Goal: Task Accomplishment & Management: Manage account settings

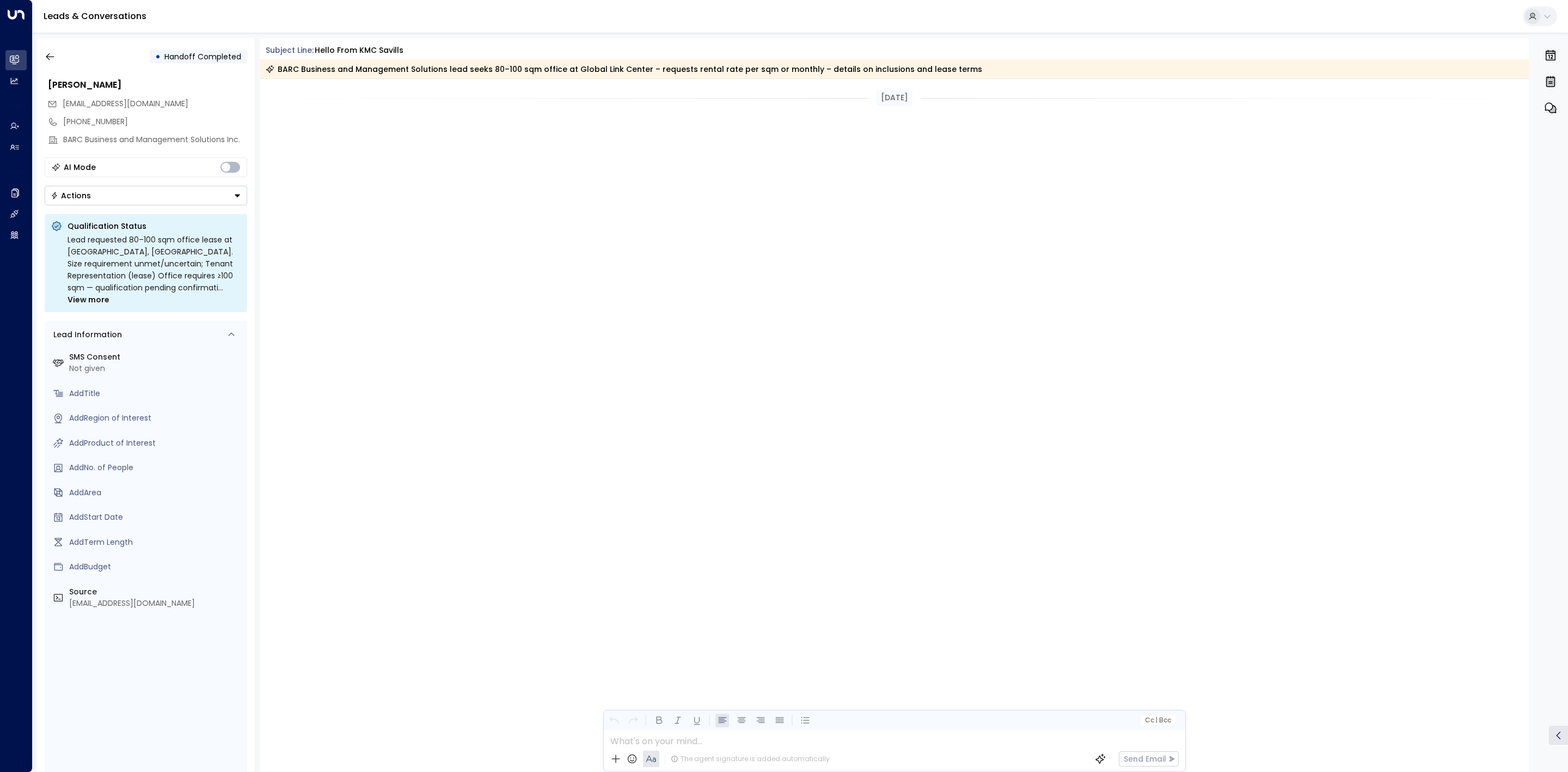
click at [49, 51] on icon "button" at bounding box center [50, 57] width 11 height 11
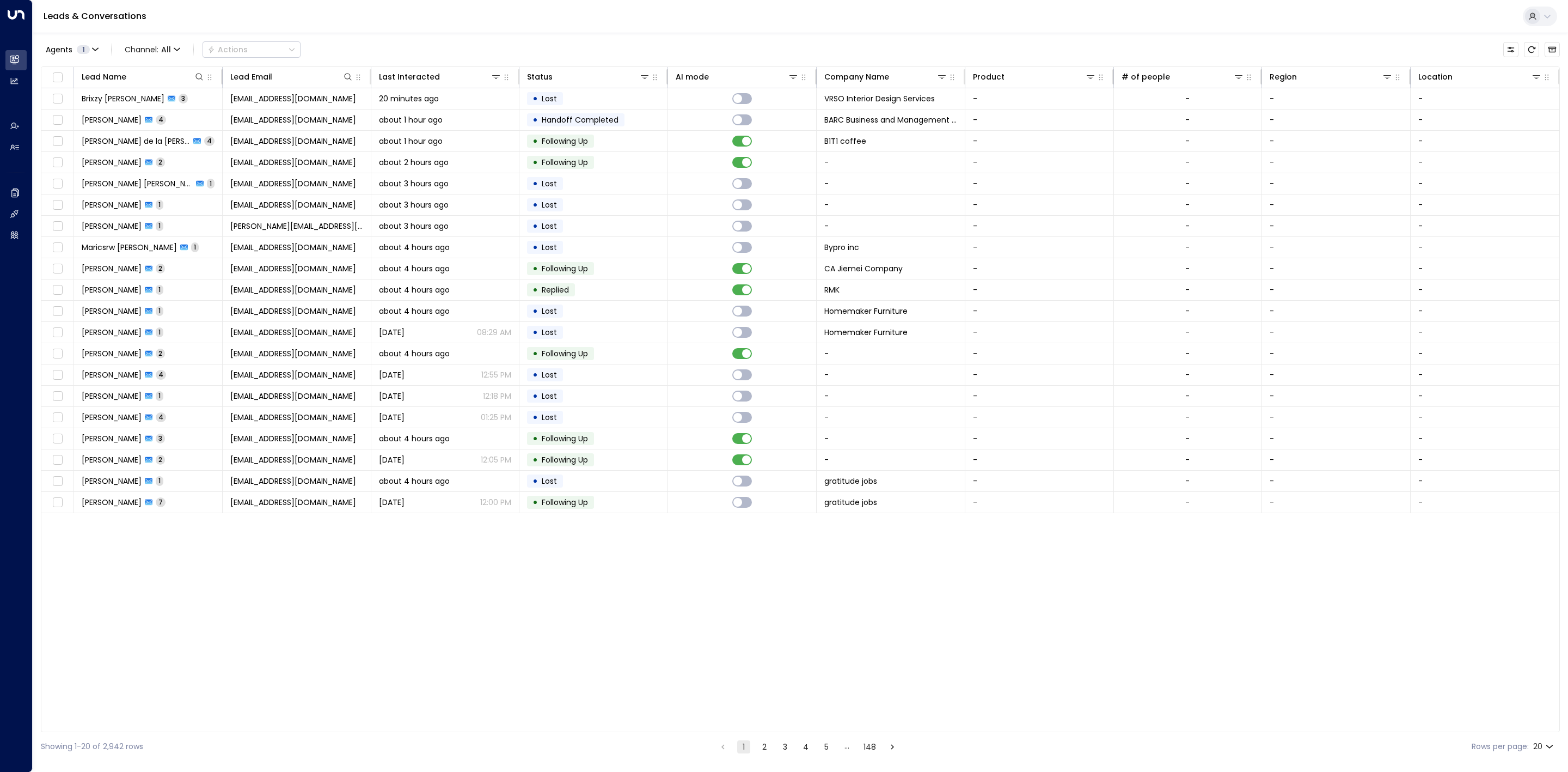
click at [1542, 742] on body "Overview Leads & Conversations Leads & Conversations Analytics Analytics Agents…" at bounding box center [784, 380] width 1568 height 761
click at [1542, 748] on li "100" at bounding box center [1542, 749] width 31 height 20
type input "***"
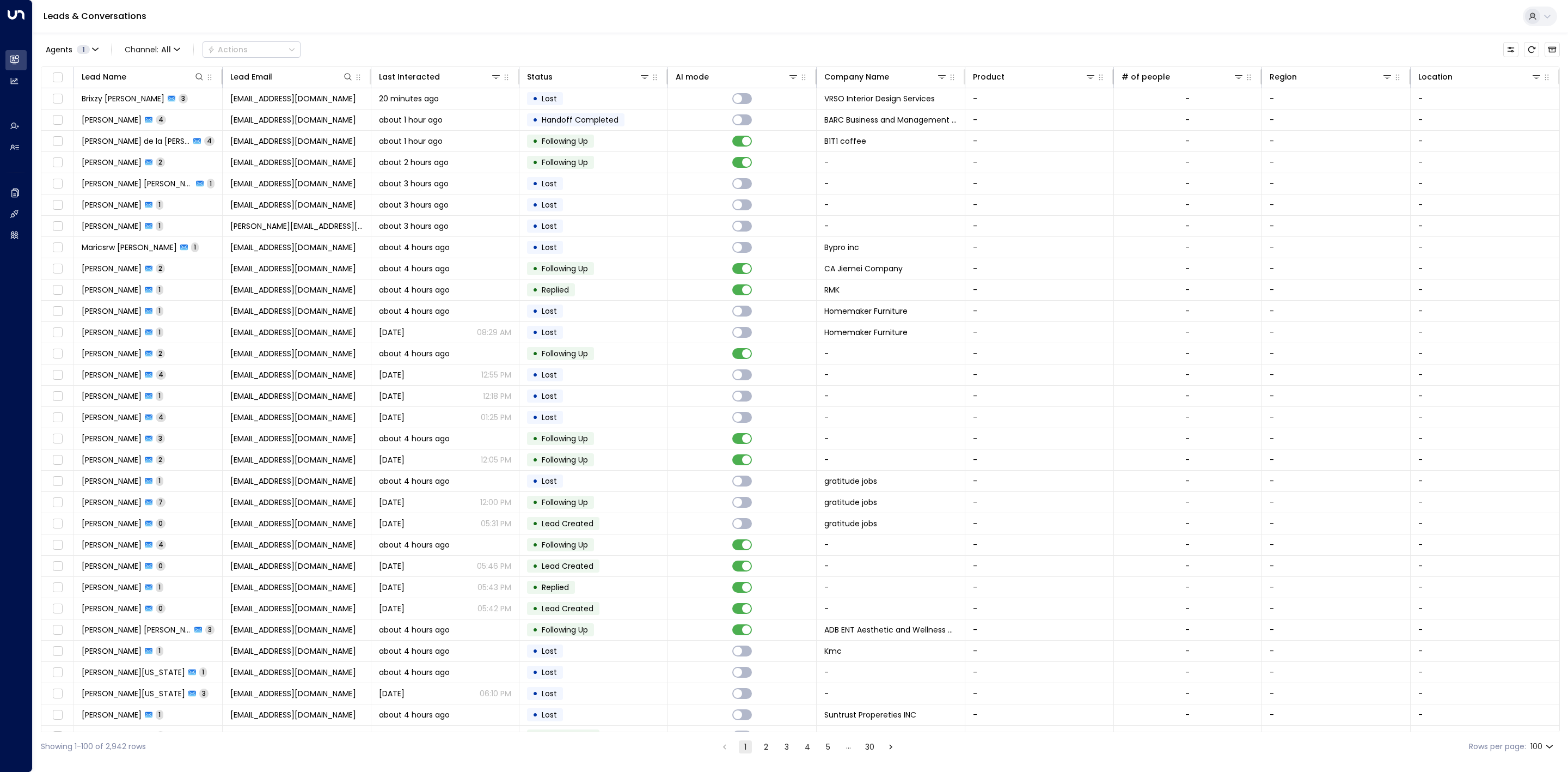
click at [689, 9] on div "Leads & Conversations" at bounding box center [800, 17] width 1535 height 34
click at [459, 75] on div at bounding box center [471, 77] width 62 height 11
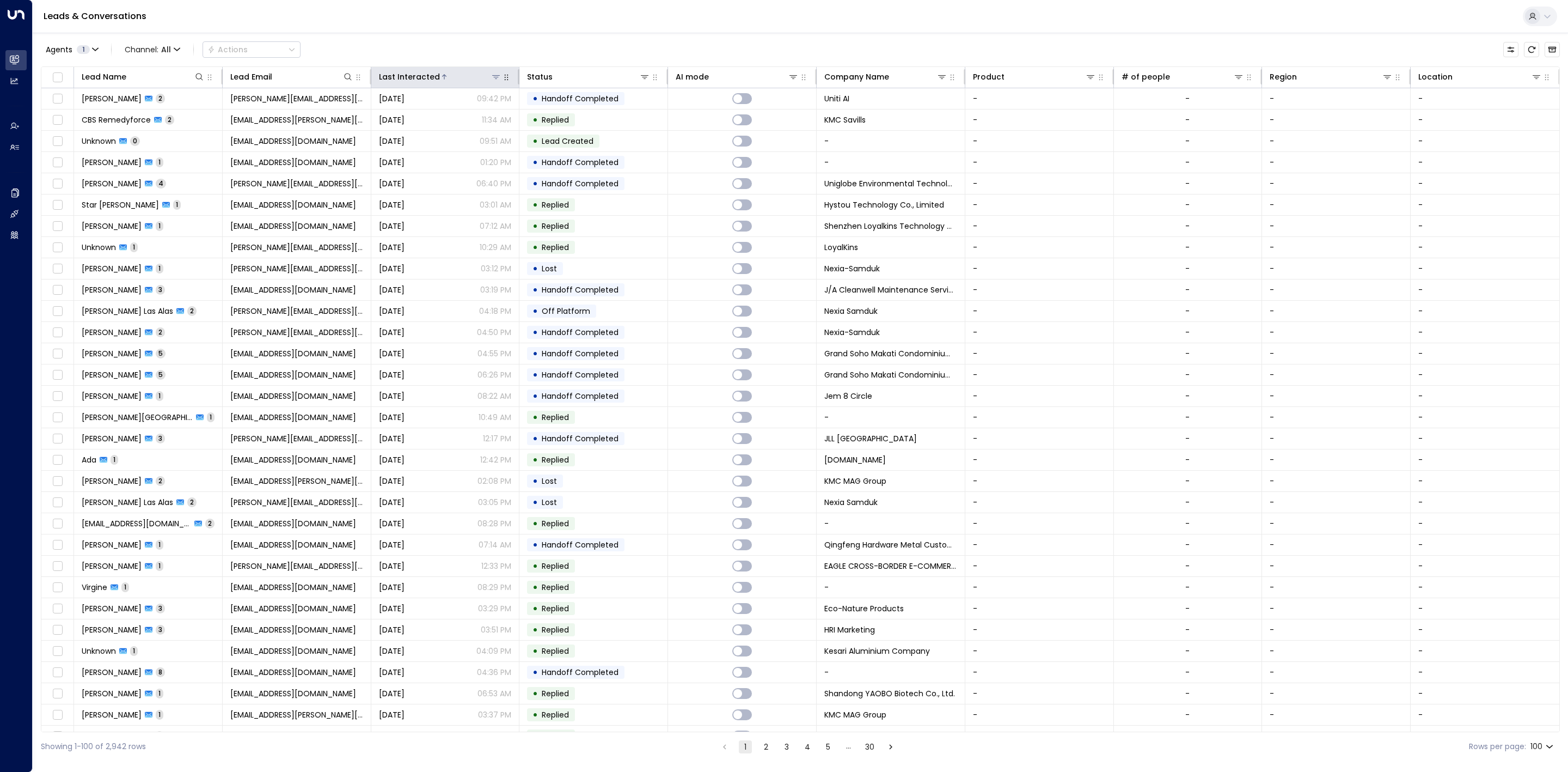
click at [459, 75] on div at bounding box center [471, 77] width 62 height 11
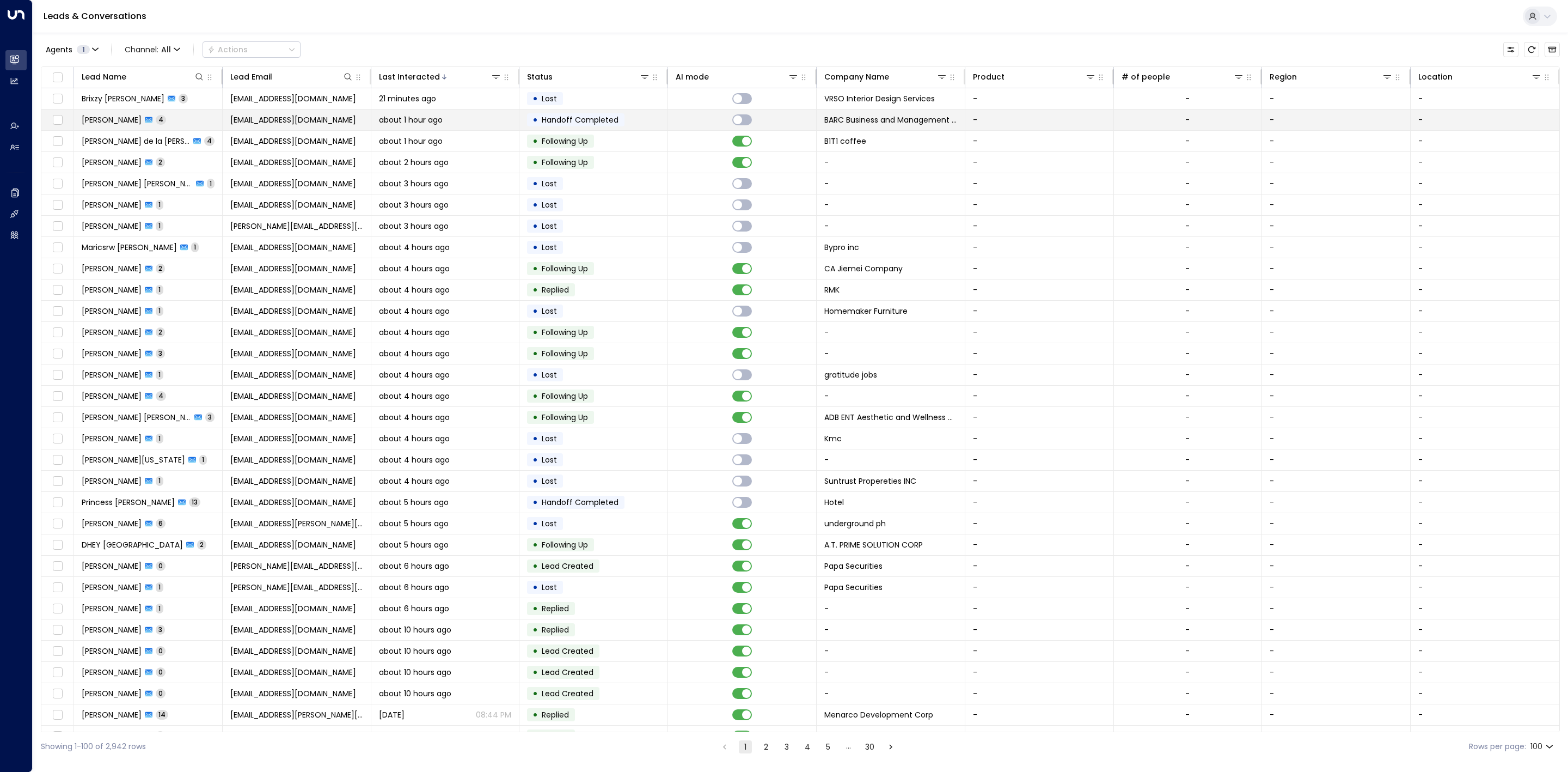
click at [646, 128] on td "• Handoff Completed" at bounding box center [594, 120] width 148 height 21
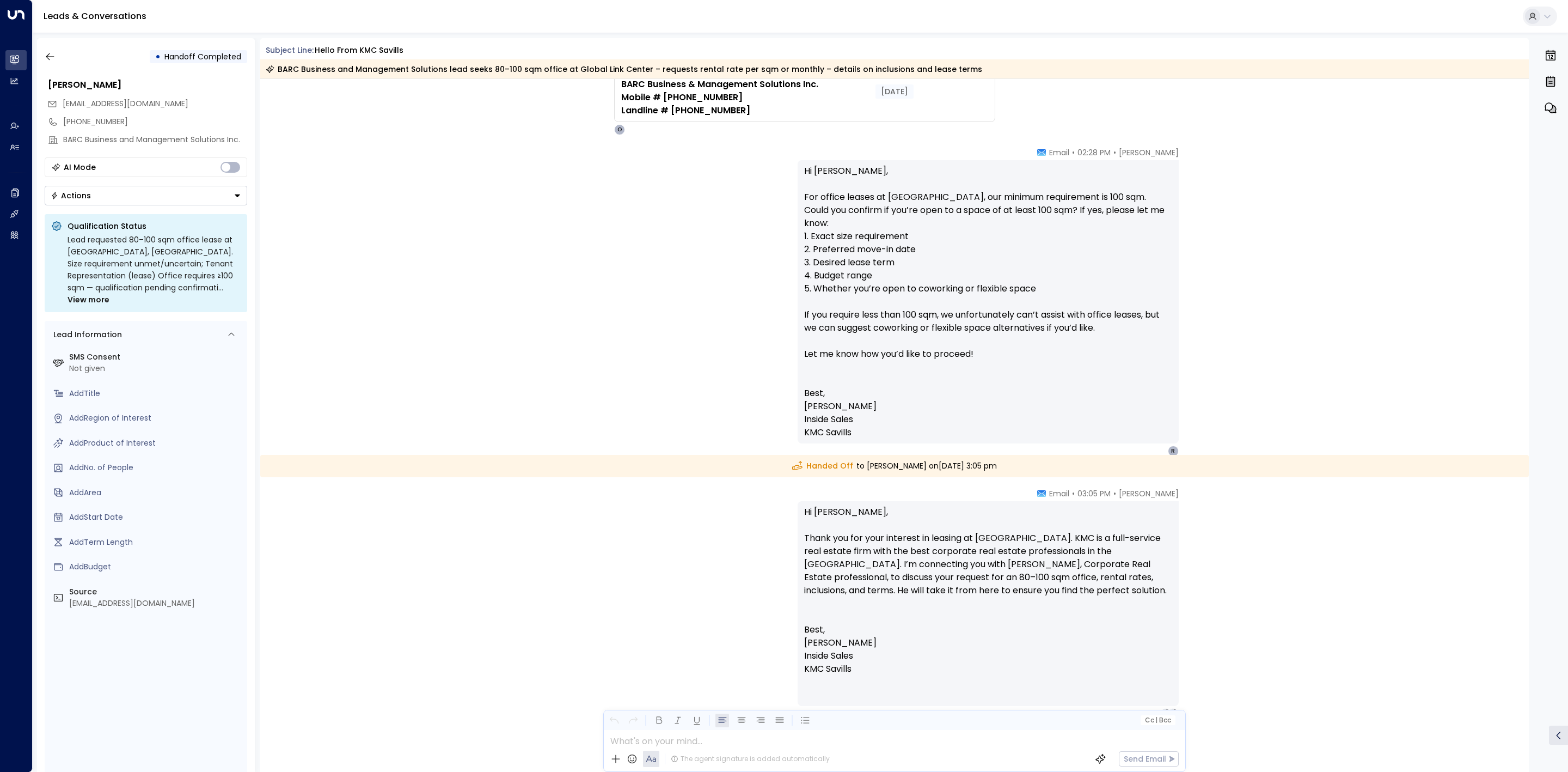
scroll to position [1681, 0]
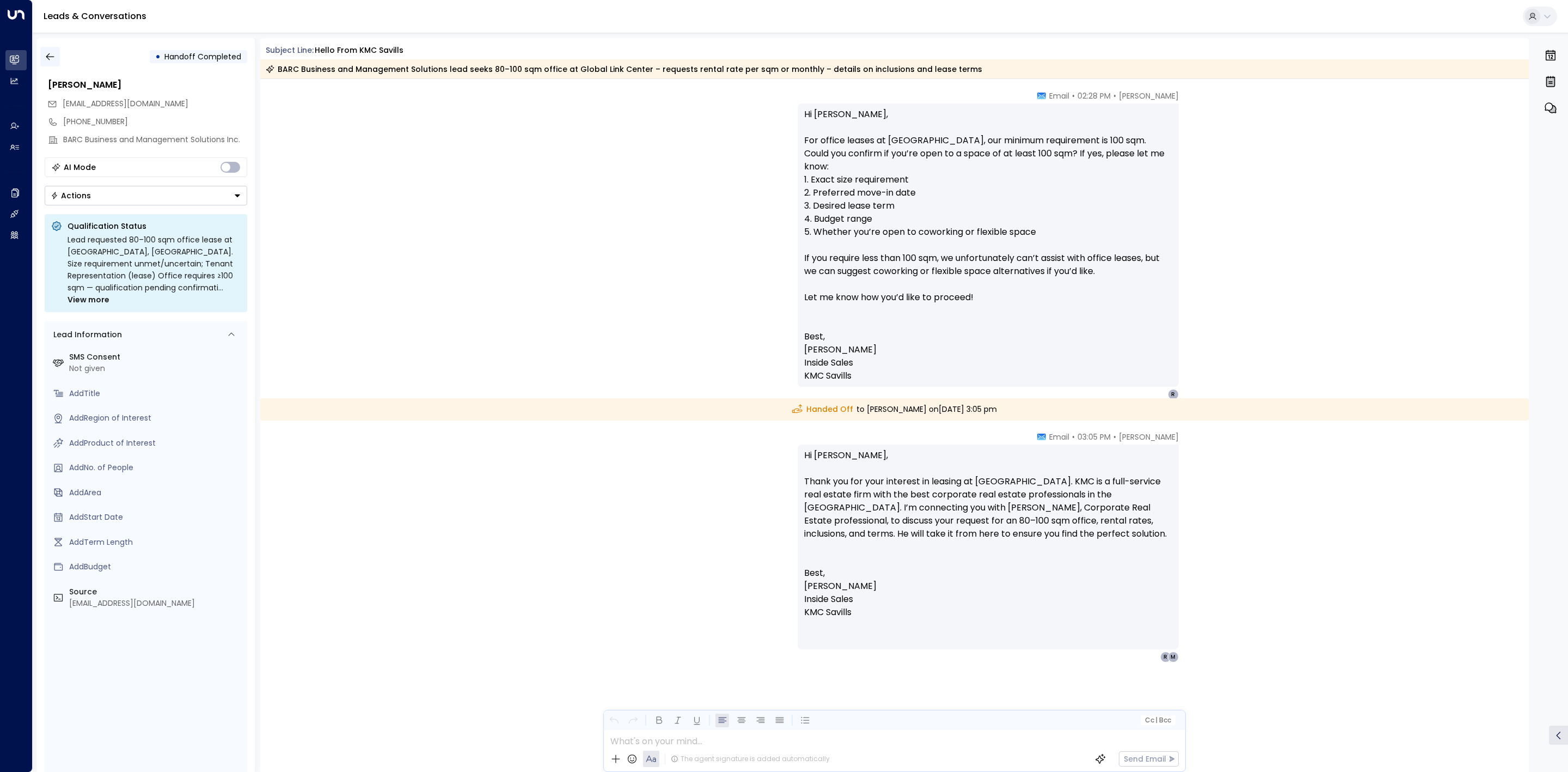
click at [48, 57] on icon "button" at bounding box center [50, 57] width 11 height 11
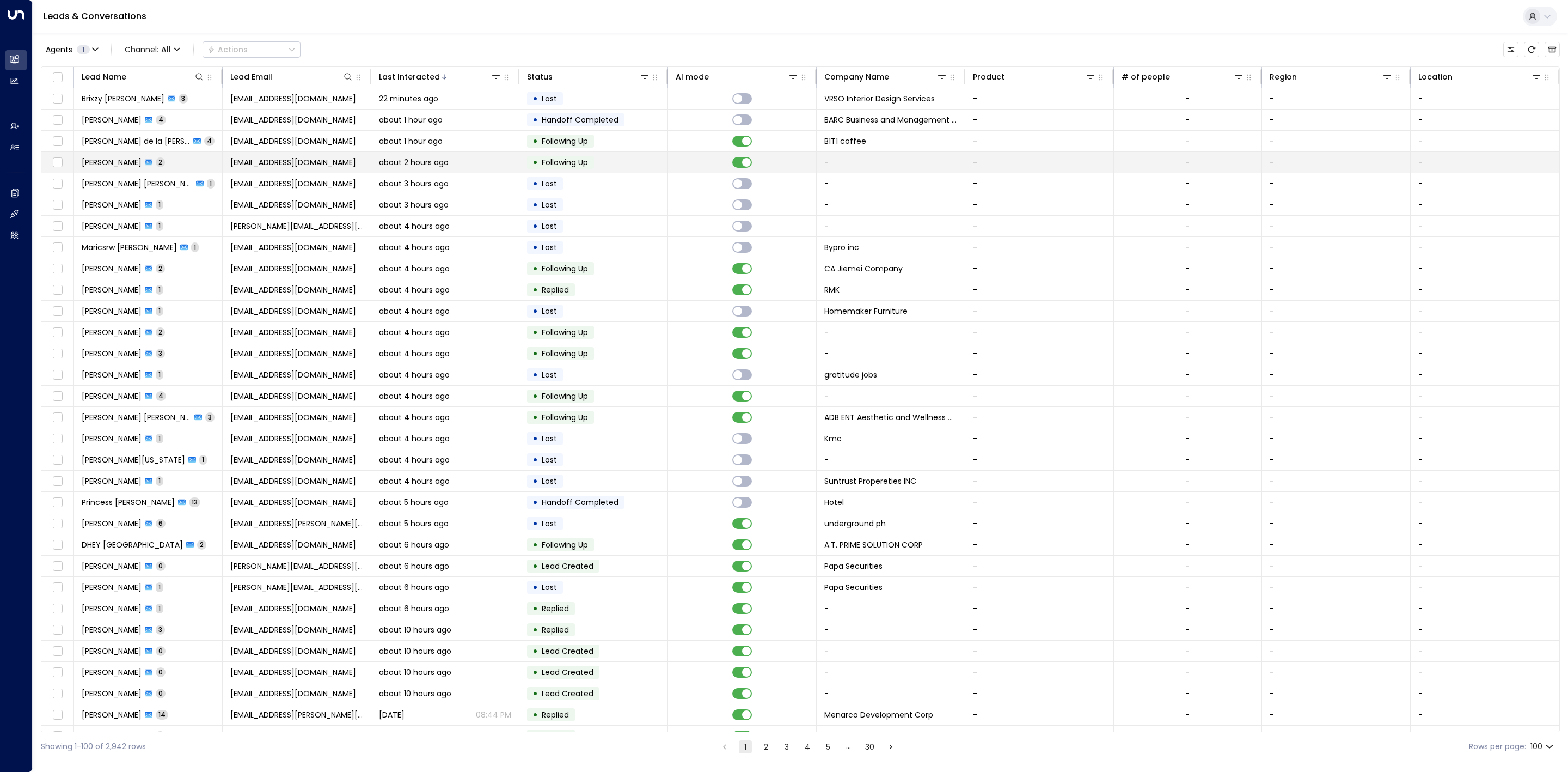
click at [592, 152] on td "• Following Up" at bounding box center [594, 162] width 148 height 21
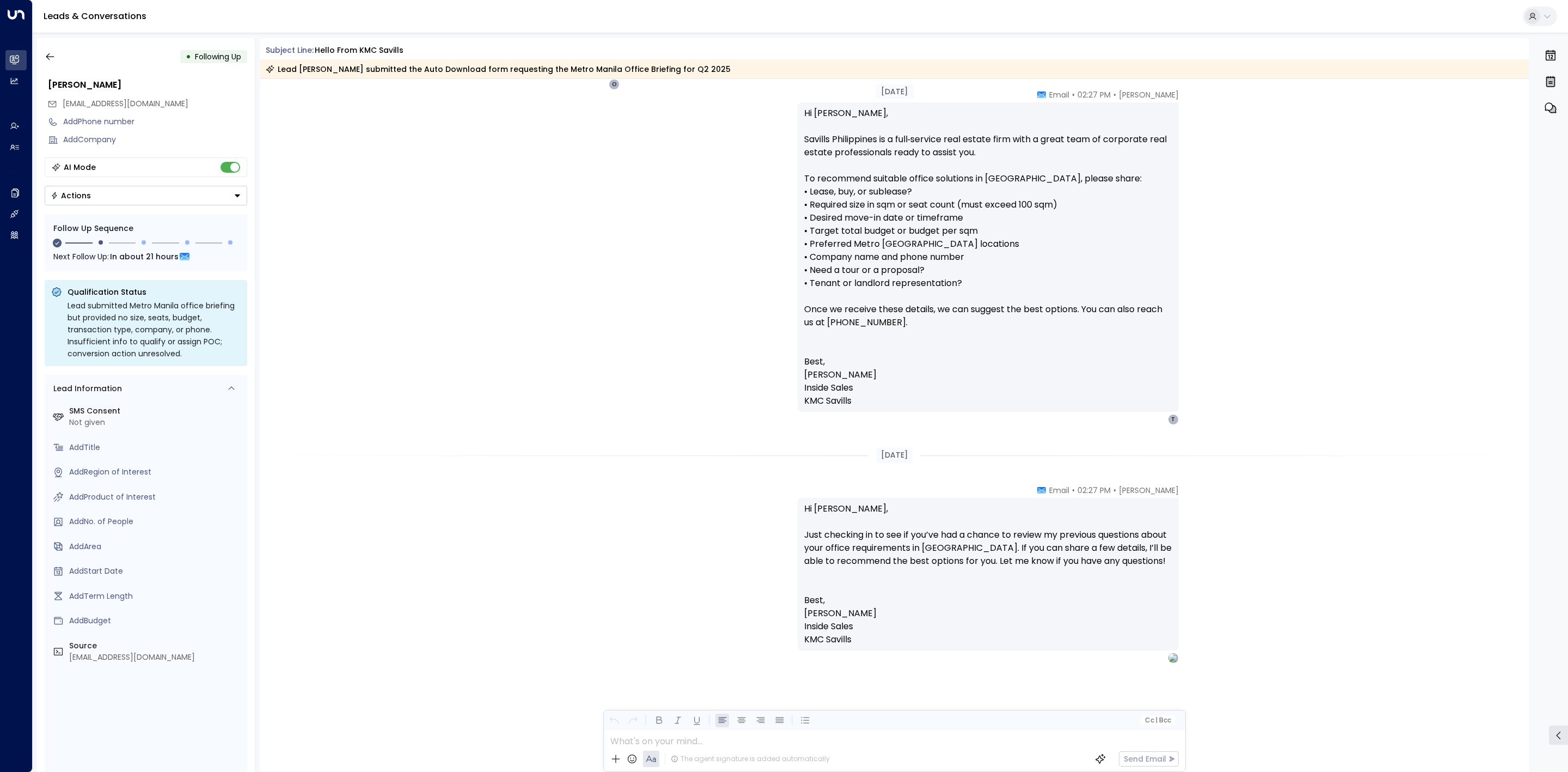
scroll to position [703, 0]
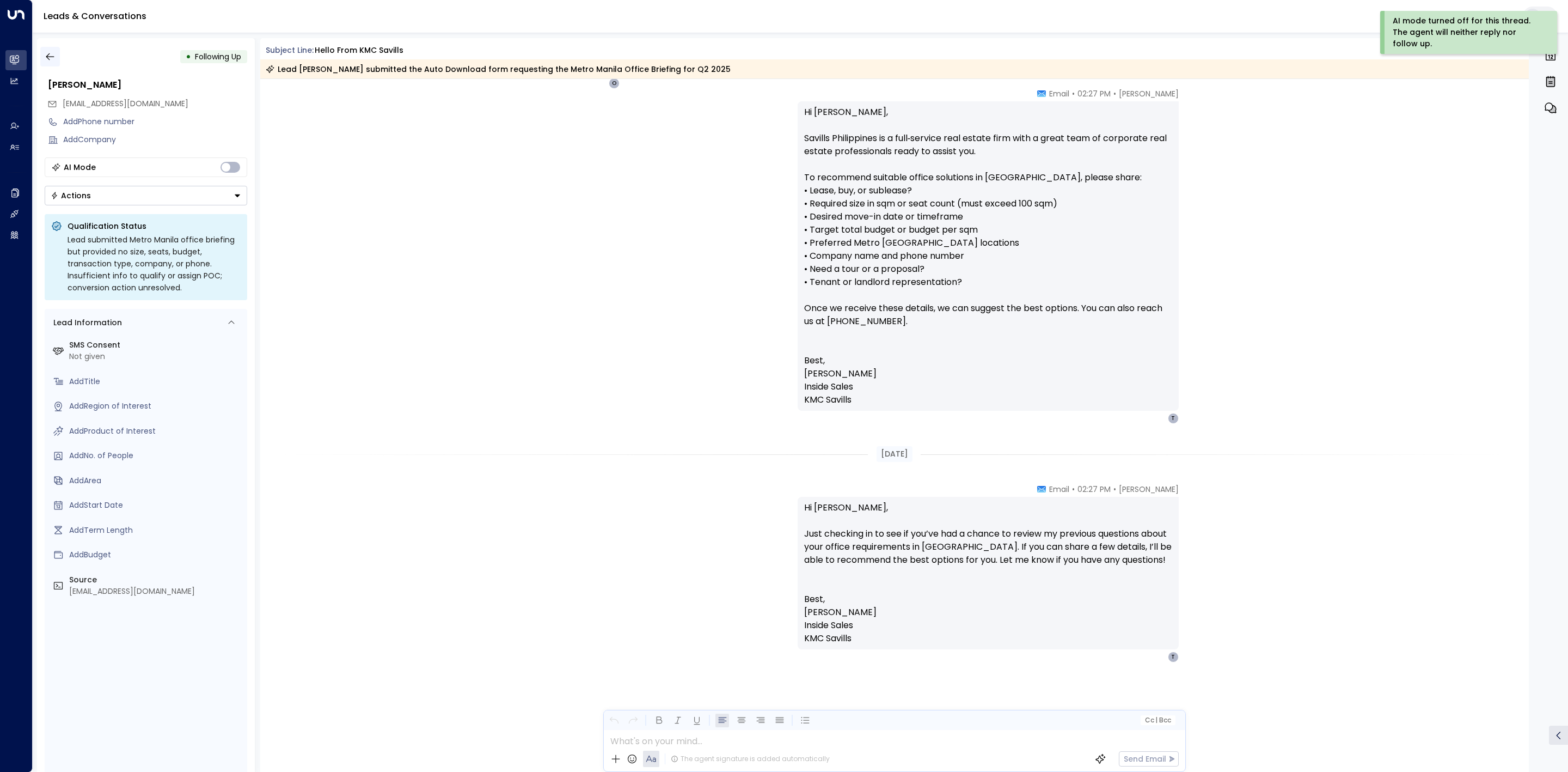
click at [46, 51] on icon "button" at bounding box center [50, 57] width 11 height 11
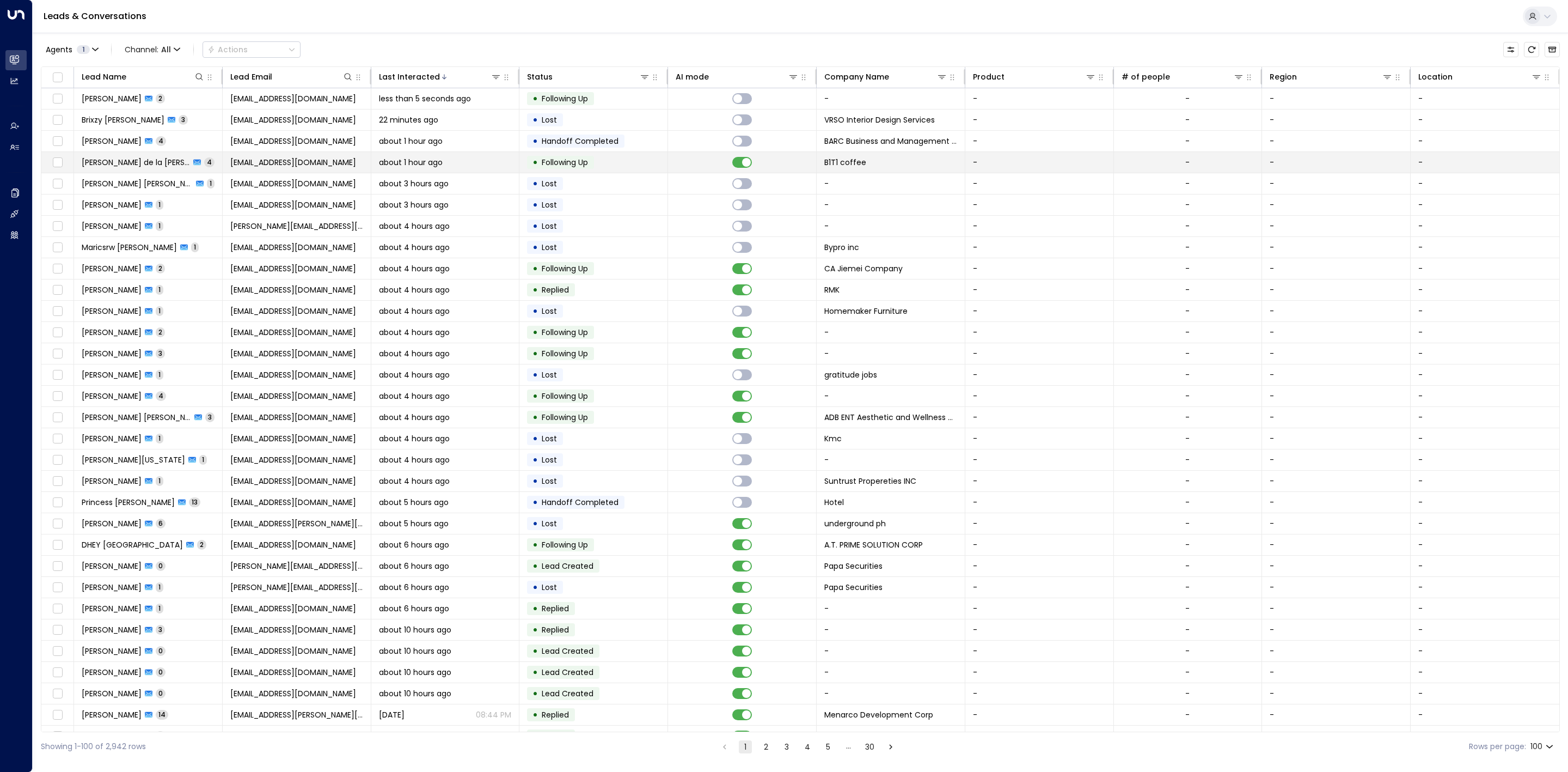
click at [677, 162] on td at bounding box center [742, 162] width 148 height 21
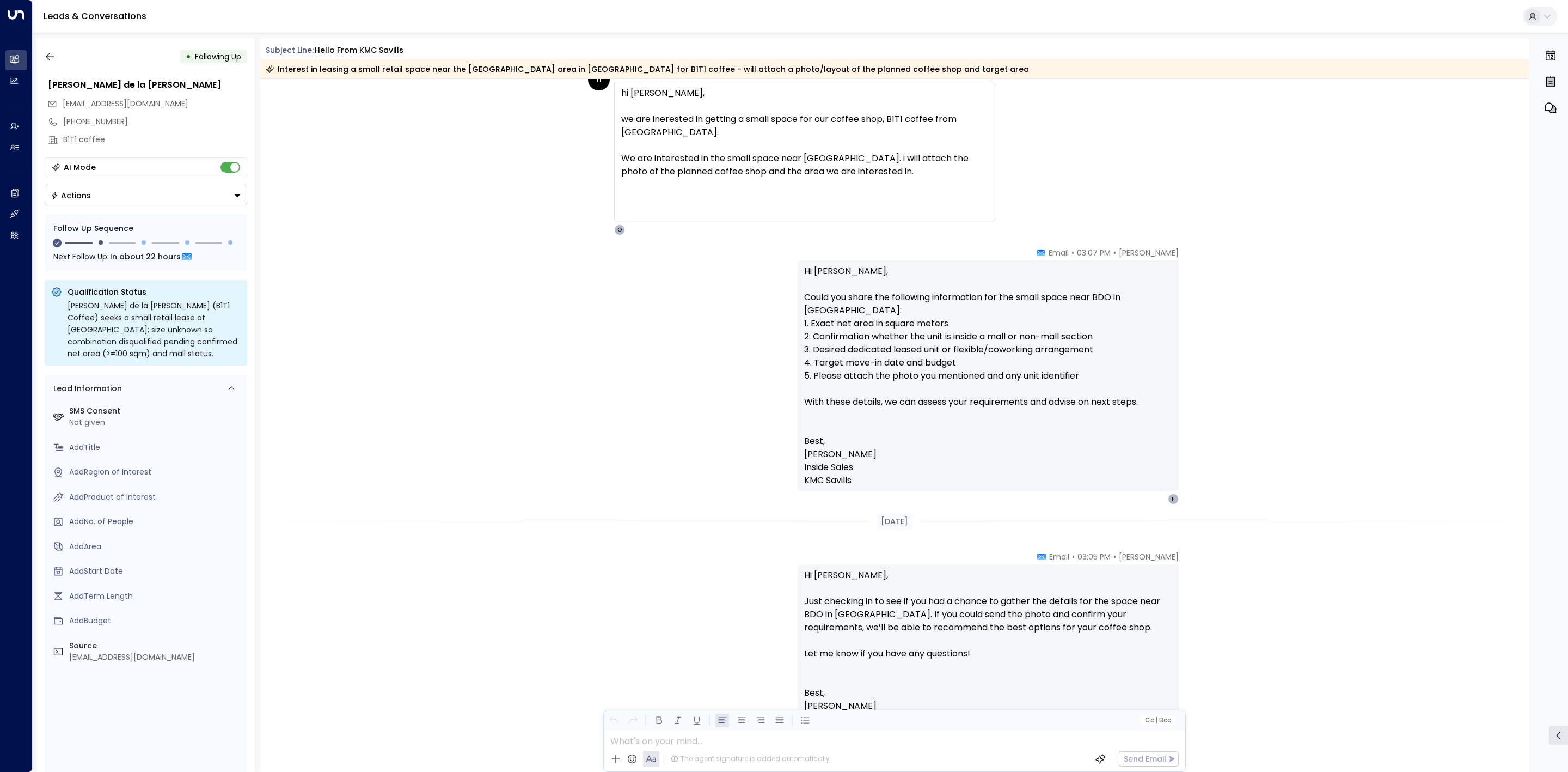
scroll to position [1164, 0]
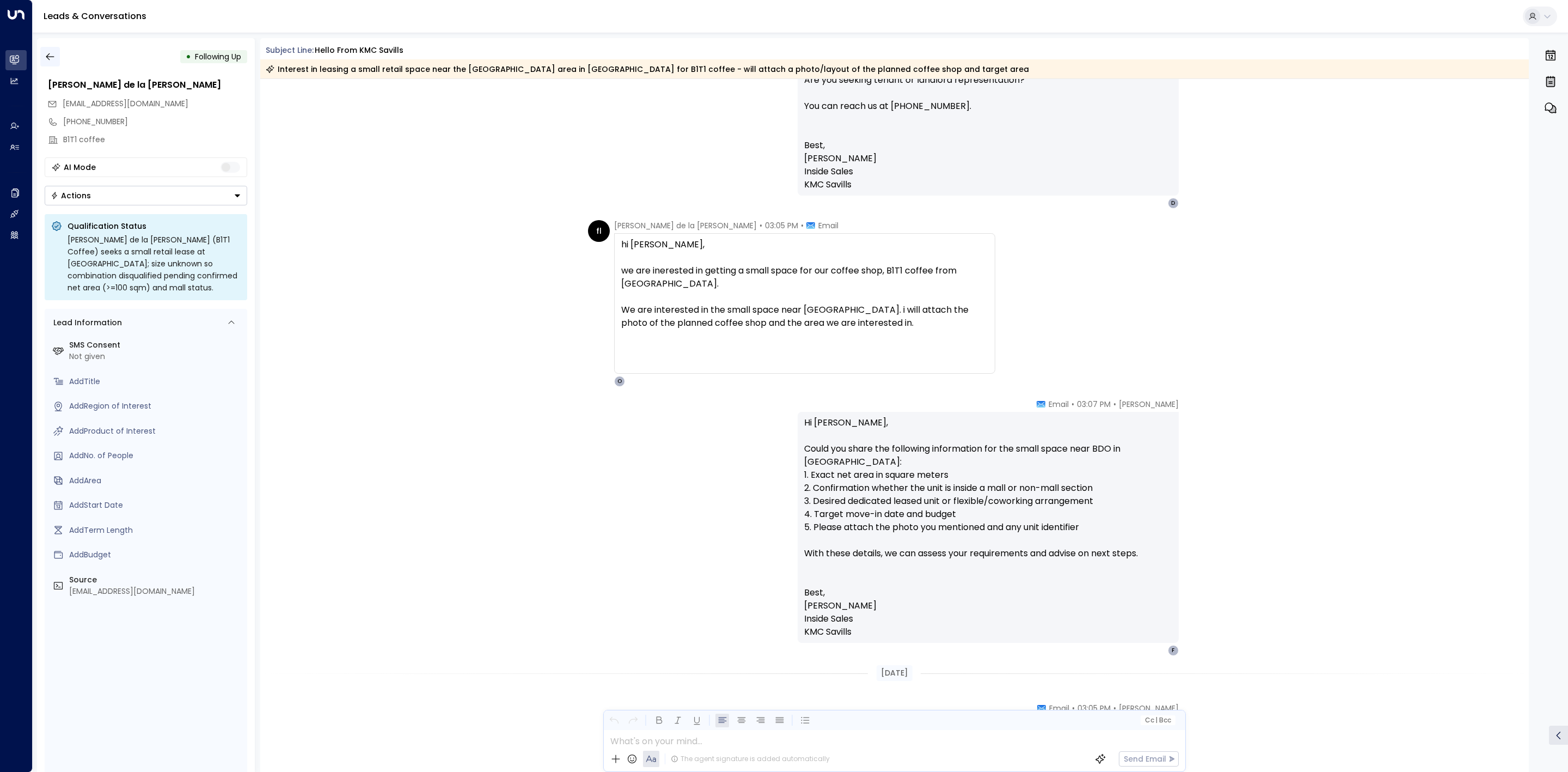
click at [47, 49] on button "button" at bounding box center [49, 57] width 20 height 20
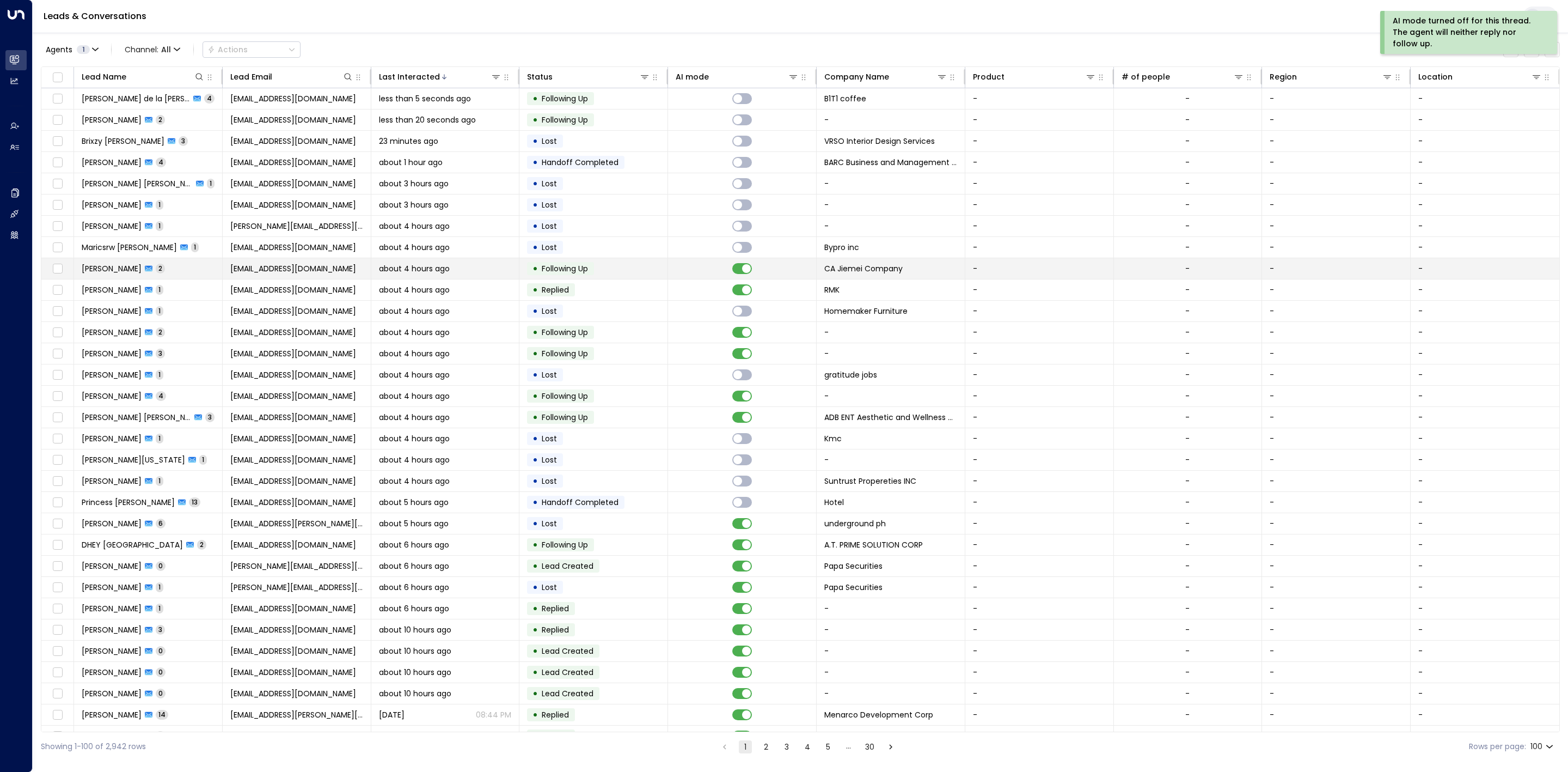
click at [700, 268] on td at bounding box center [742, 268] width 148 height 21
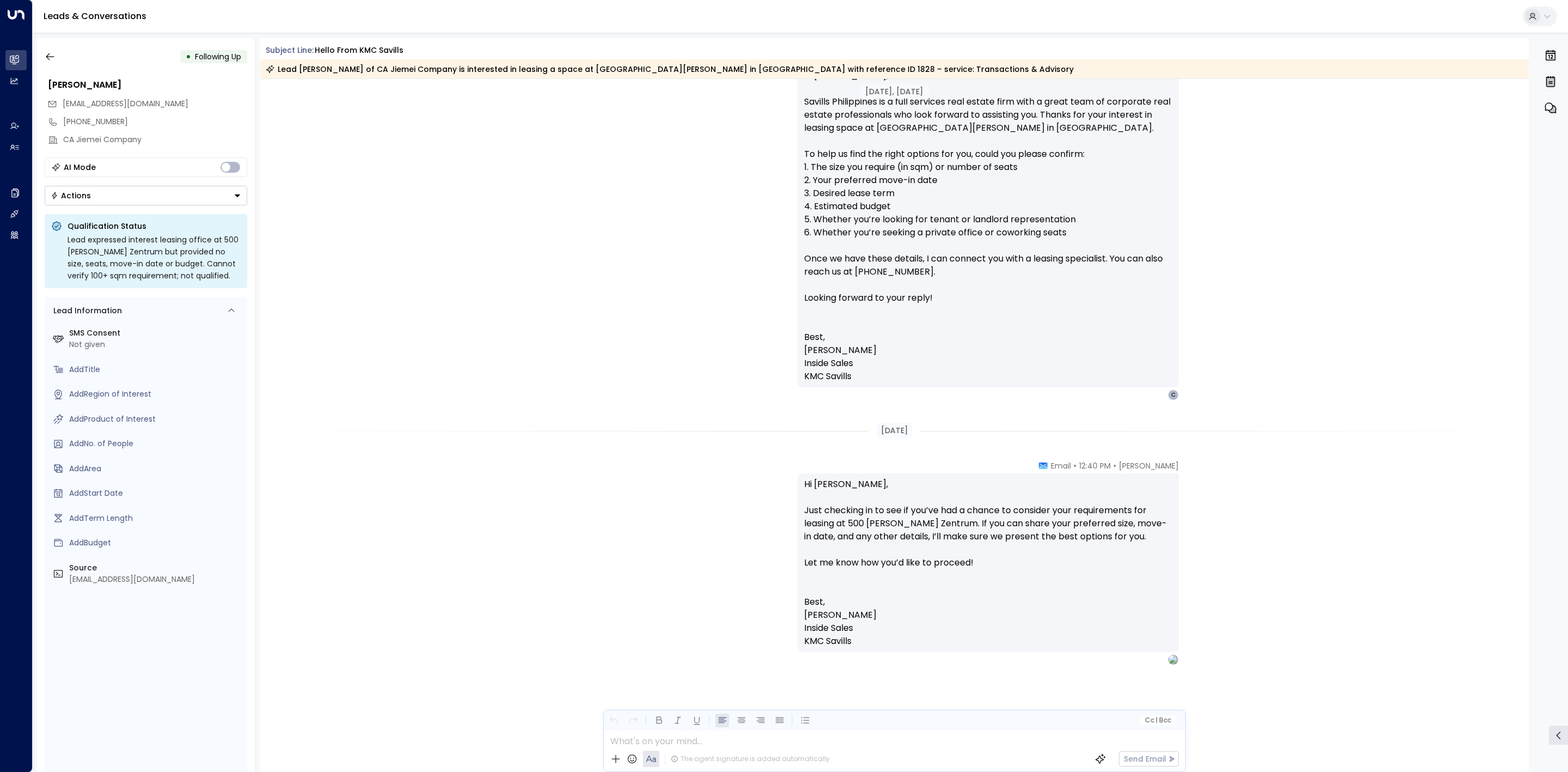
scroll to position [1014, 0]
click at [53, 61] on icon "button" at bounding box center [50, 57] width 11 height 11
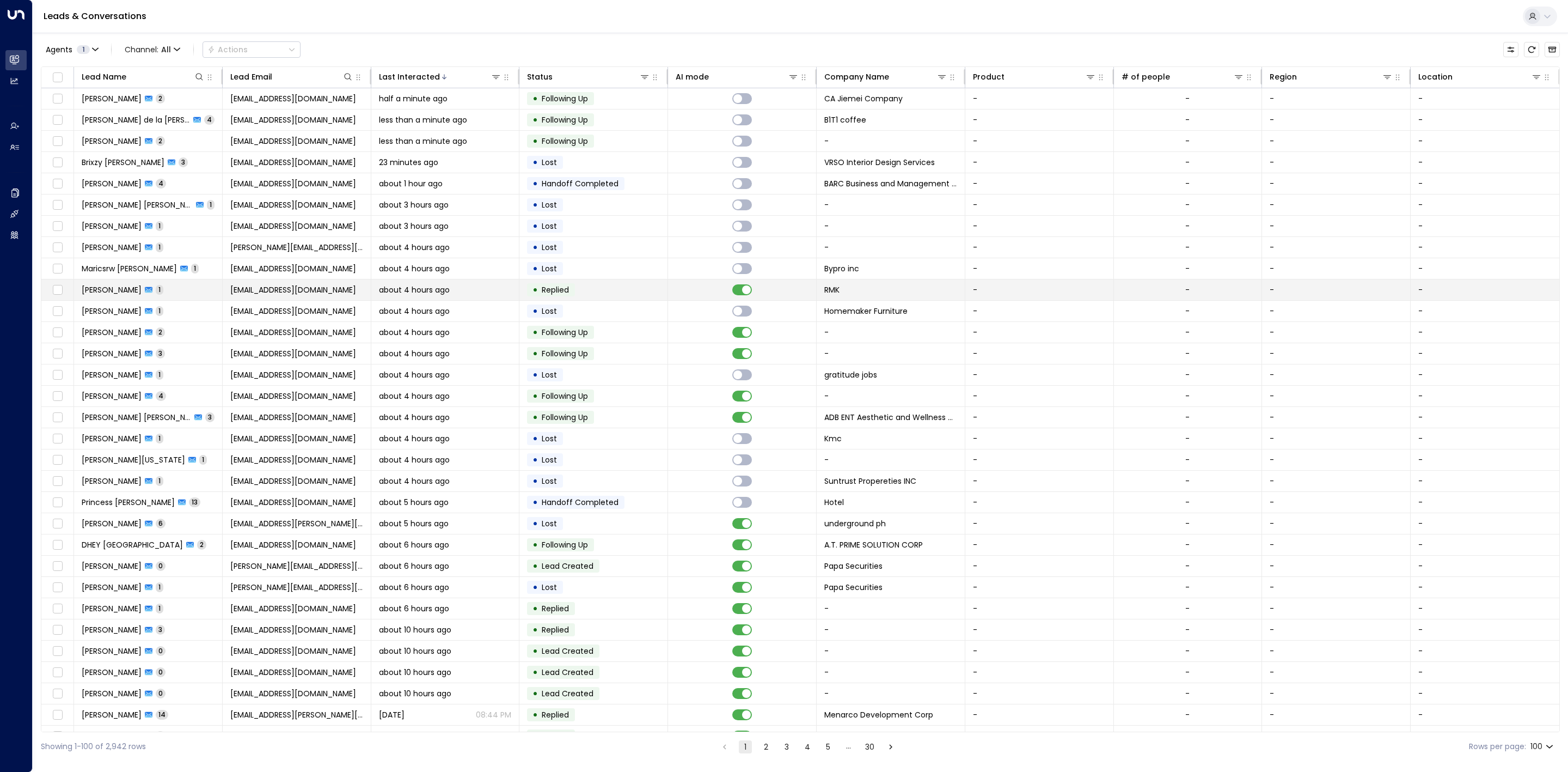
click at [669, 299] on td at bounding box center [742, 290] width 148 height 21
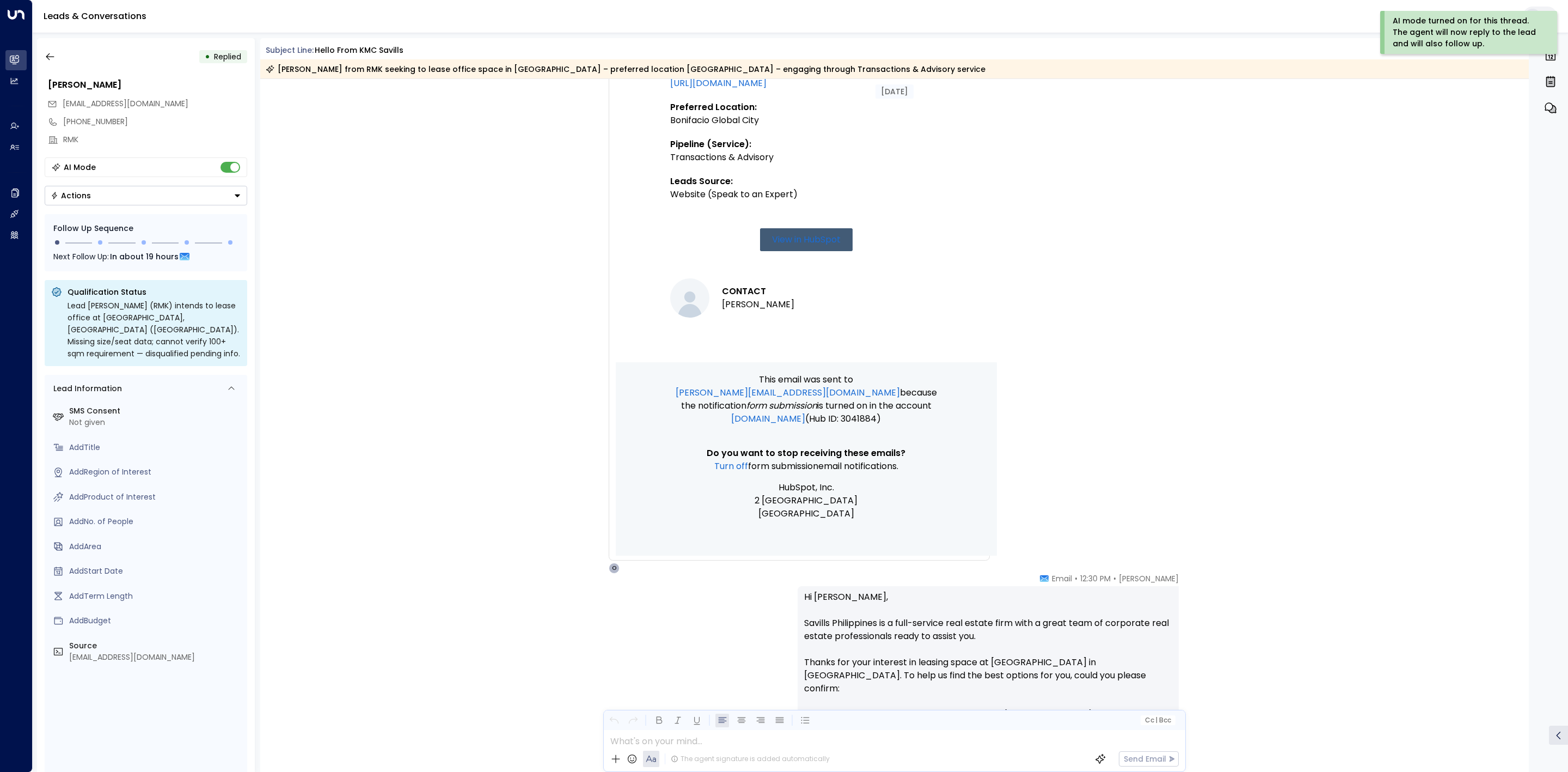
scroll to position [762, 0]
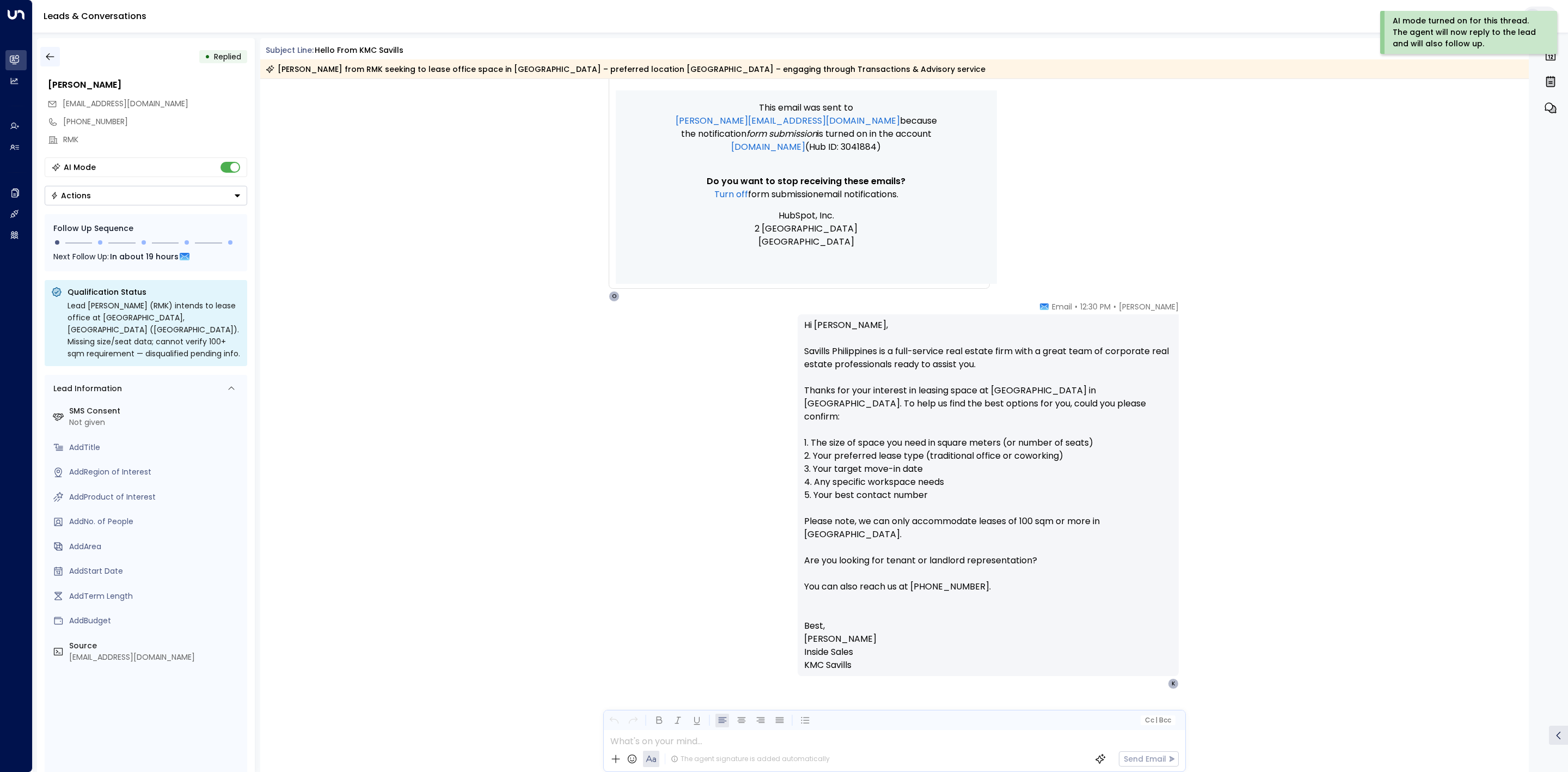
click at [53, 49] on button "button" at bounding box center [49, 57] width 20 height 20
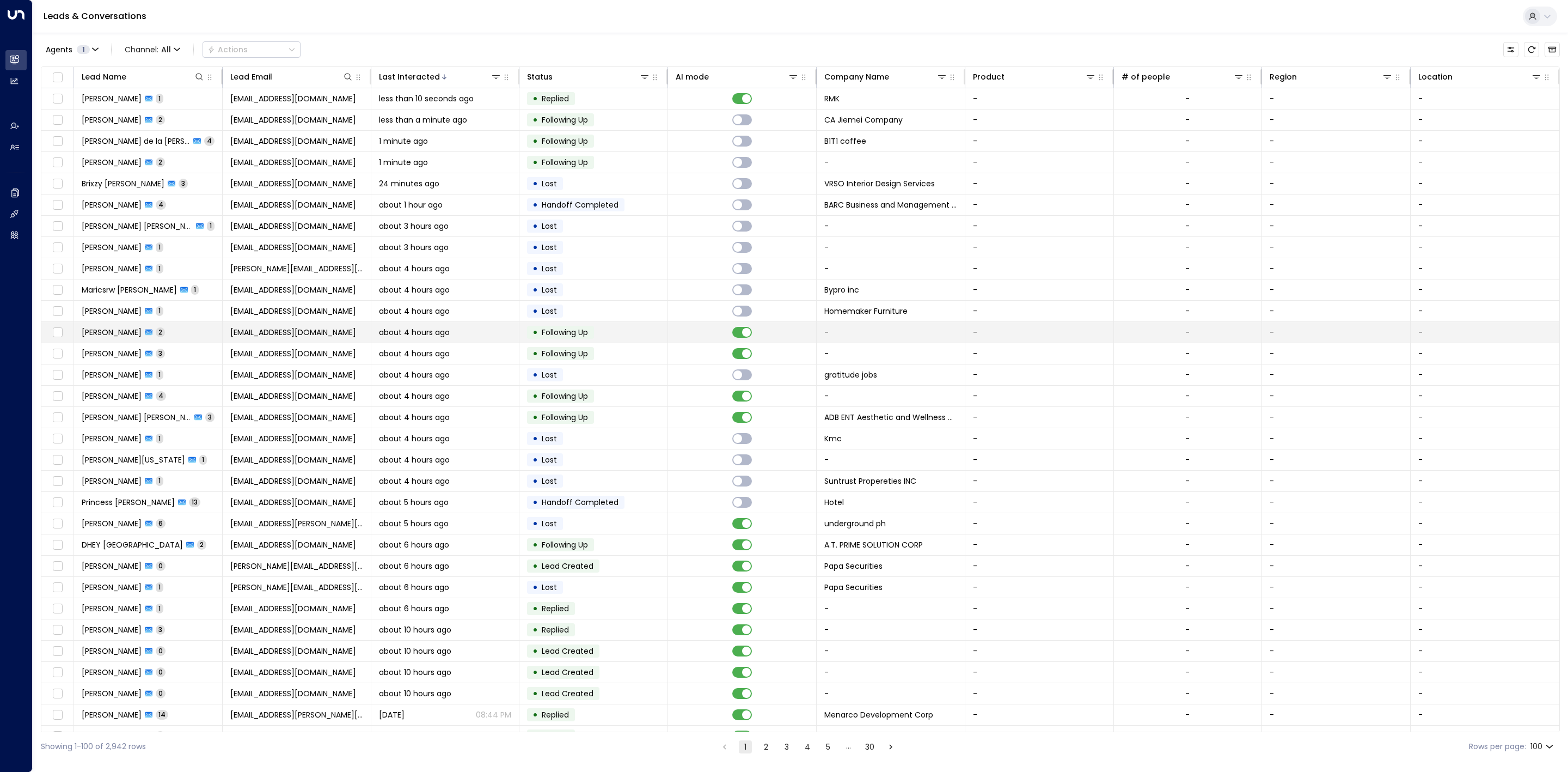
click at [683, 338] on td at bounding box center [742, 332] width 148 height 21
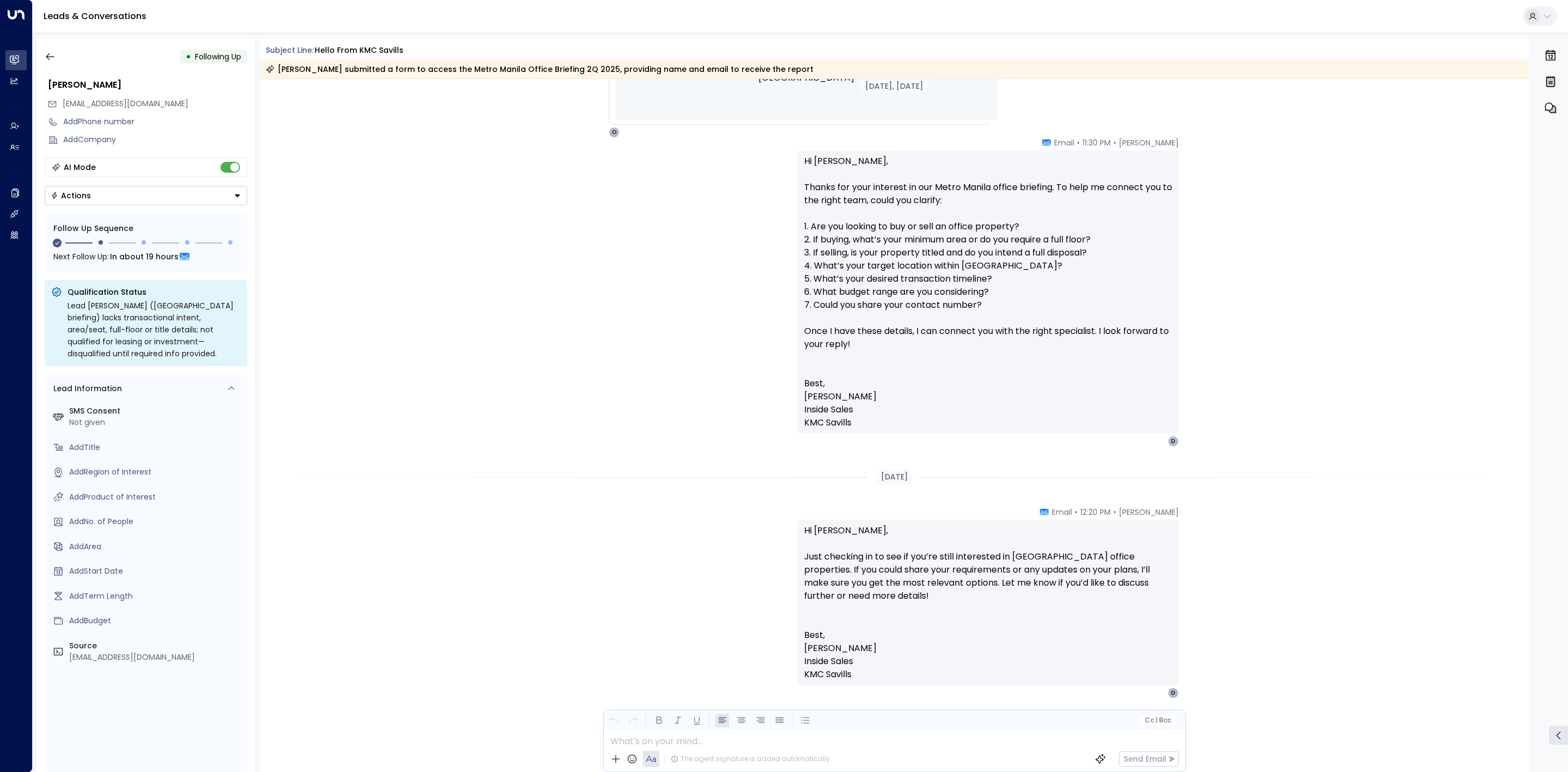
scroll to position [690, 0]
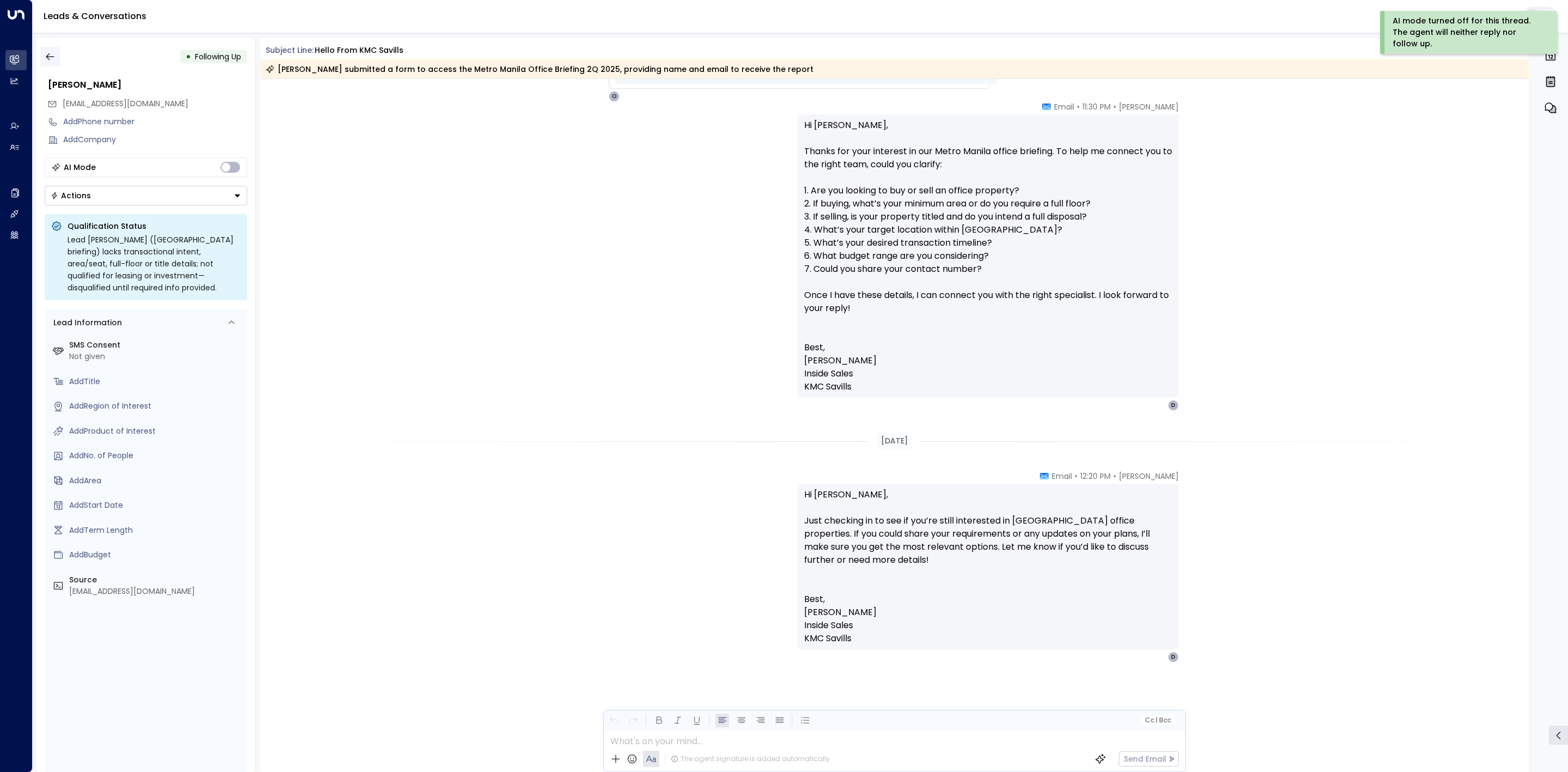
click at [49, 51] on icon "button" at bounding box center [50, 57] width 11 height 11
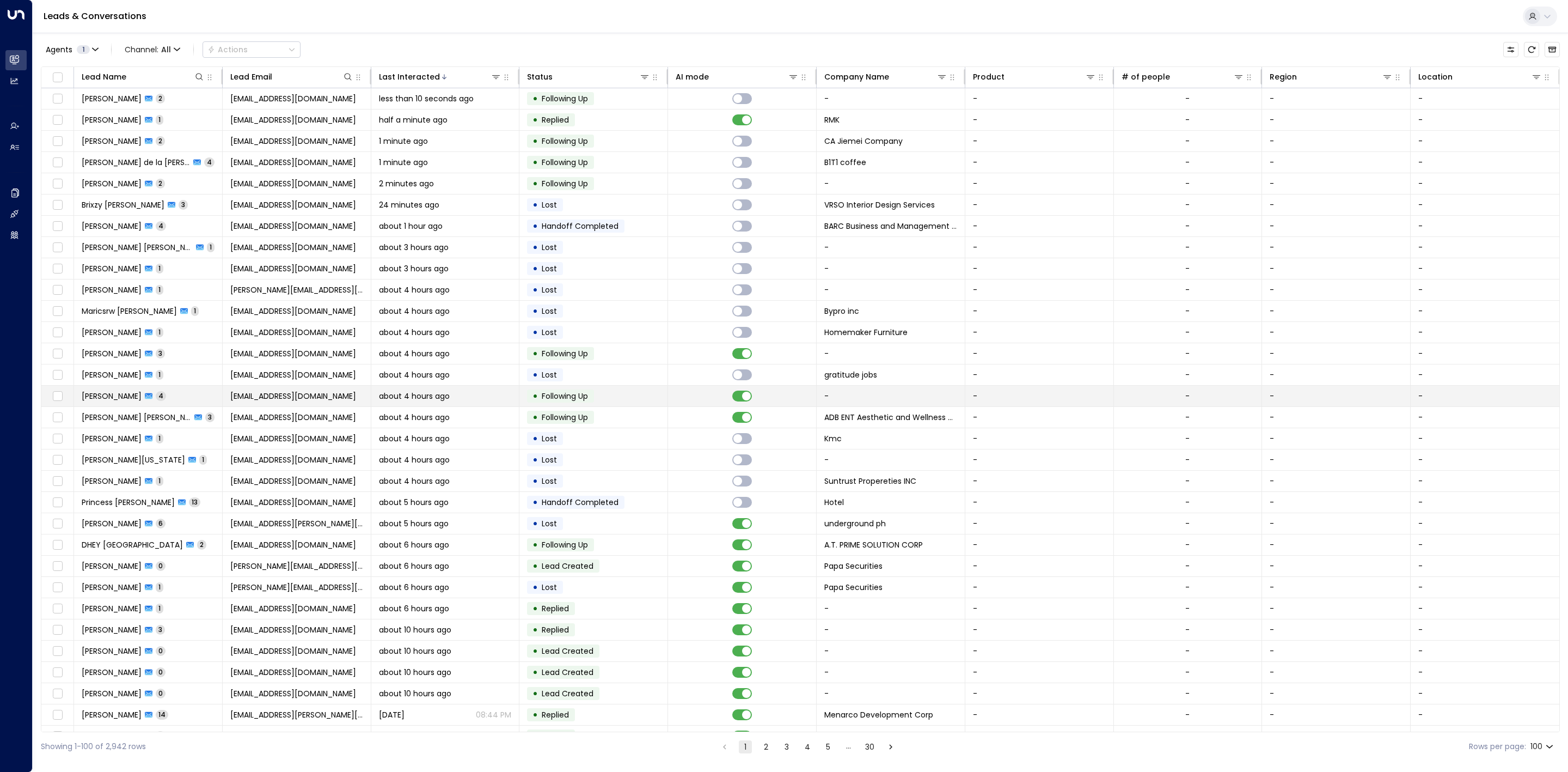
click at [689, 398] on td at bounding box center [742, 396] width 148 height 21
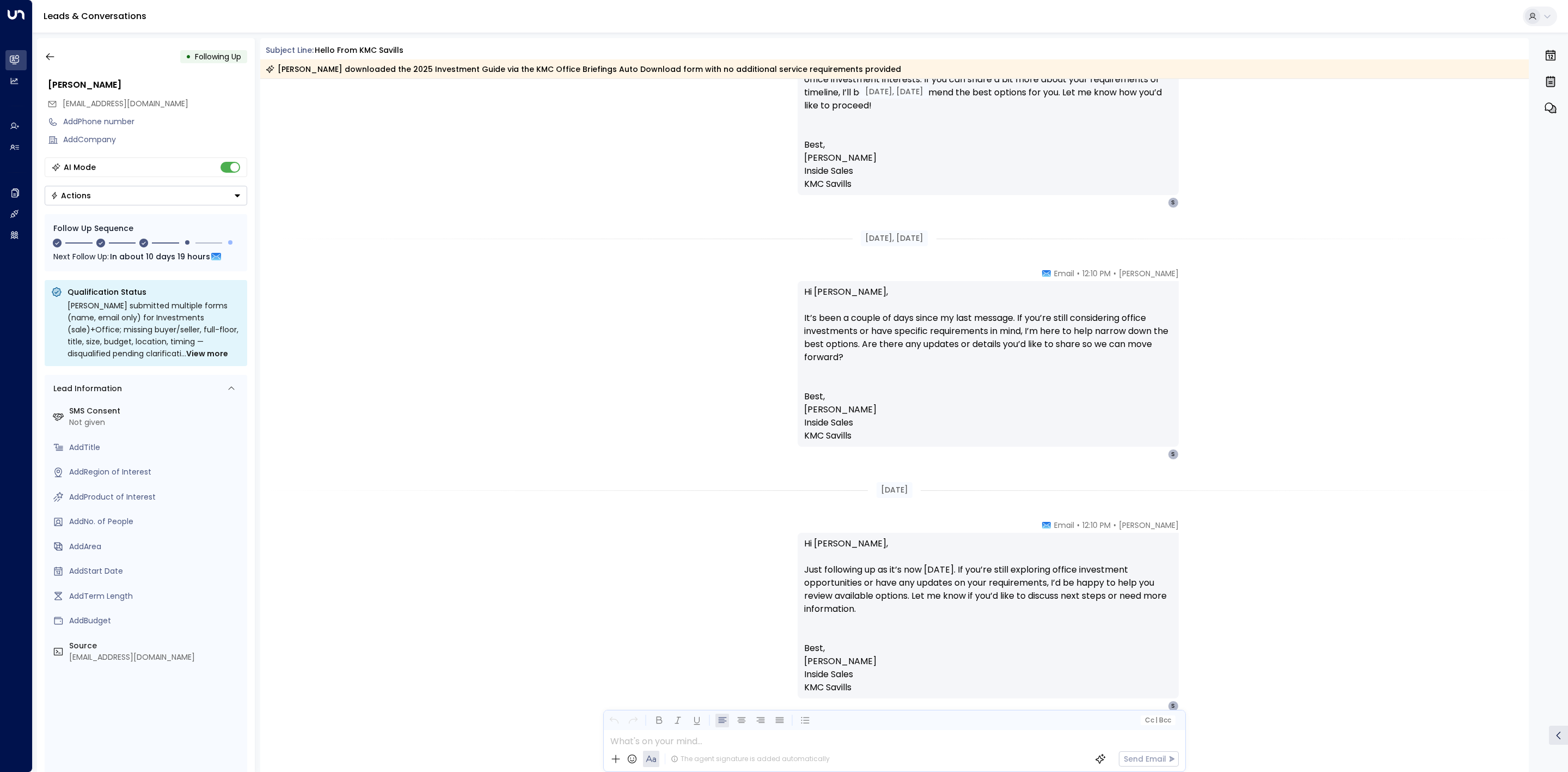
scroll to position [1144, 0]
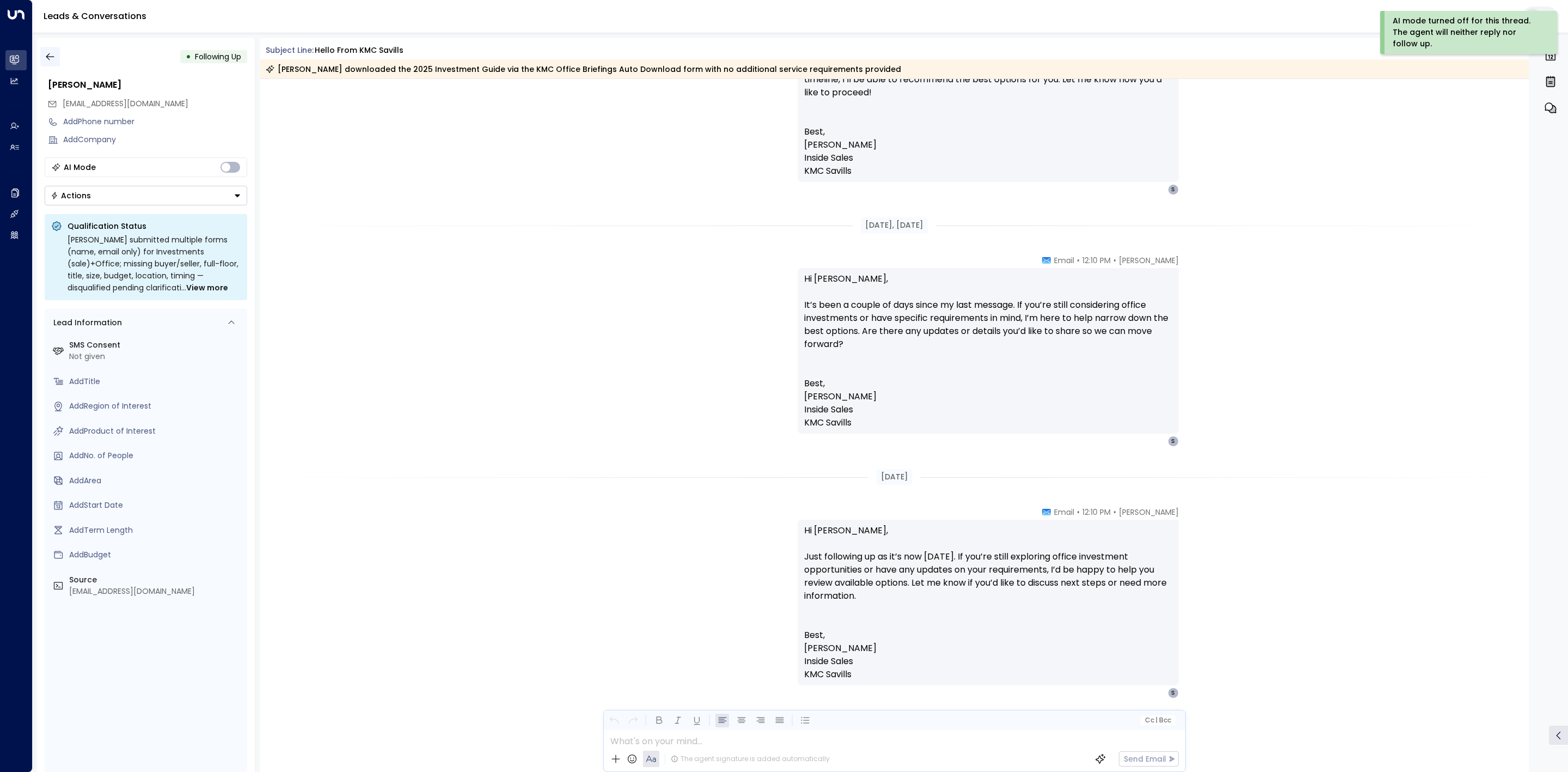
click at [47, 54] on icon "button" at bounding box center [50, 57] width 11 height 11
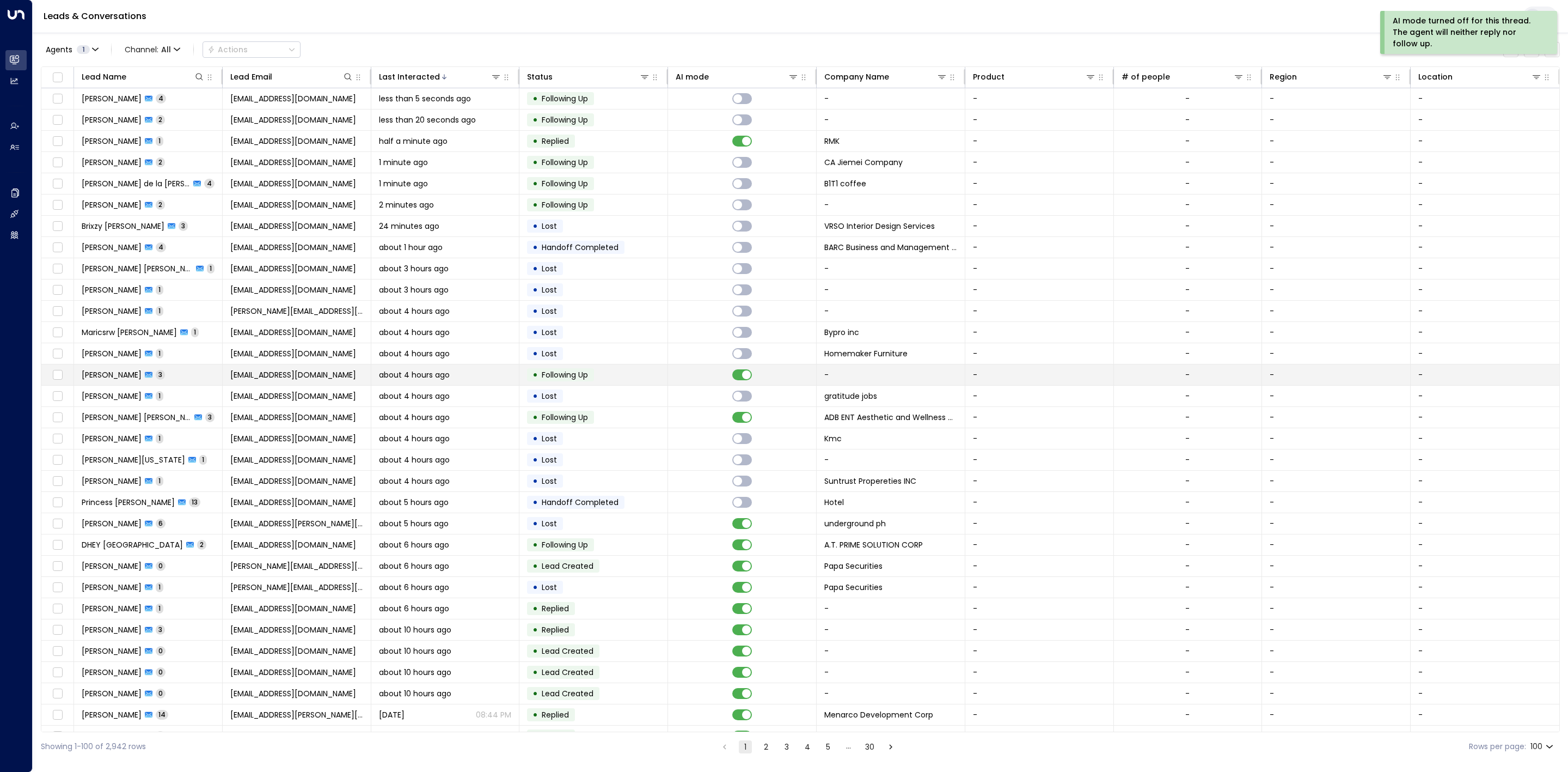
click at [704, 376] on td at bounding box center [742, 374] width 148 height 21
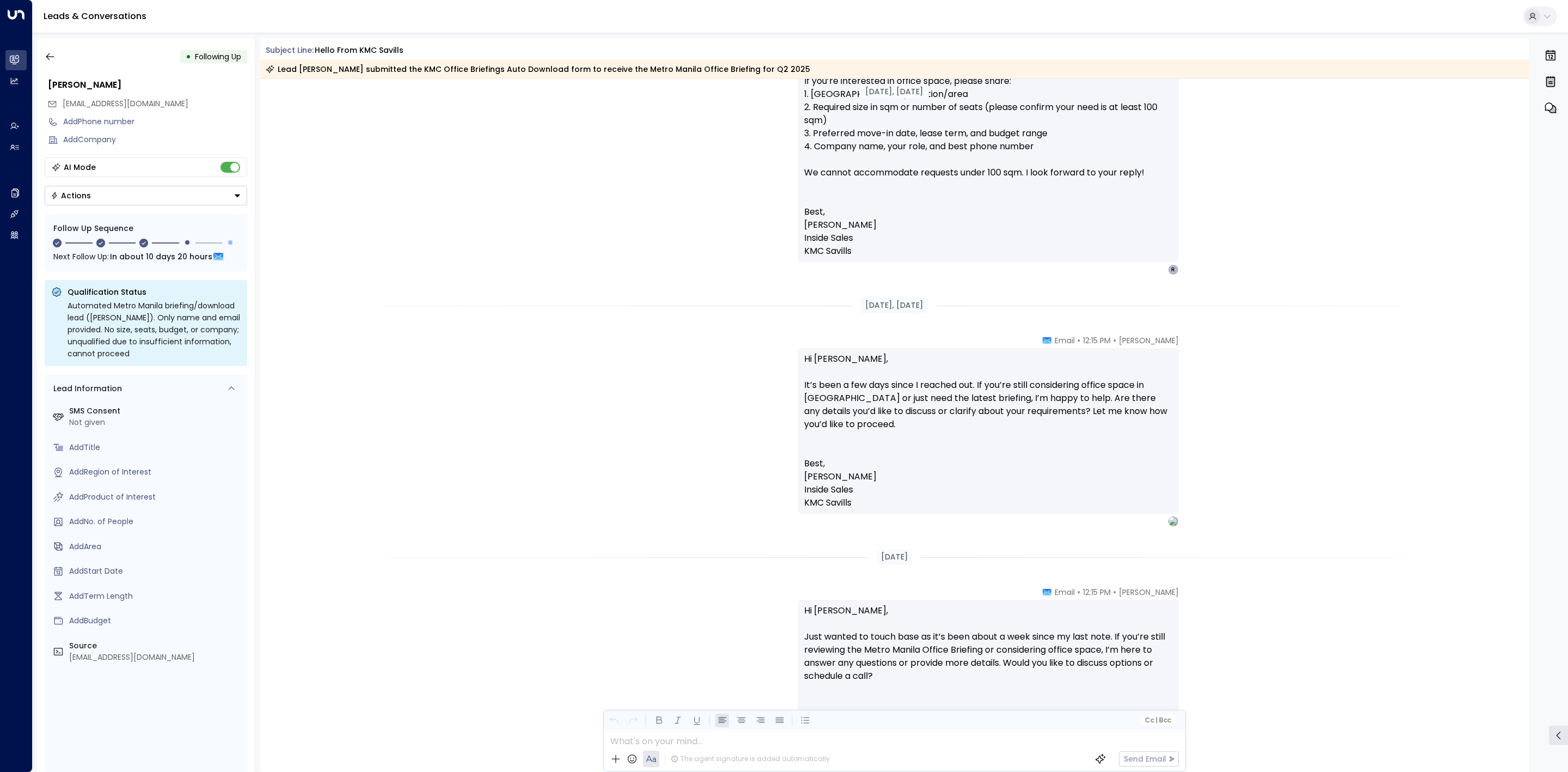
scroll to position [915, 0]
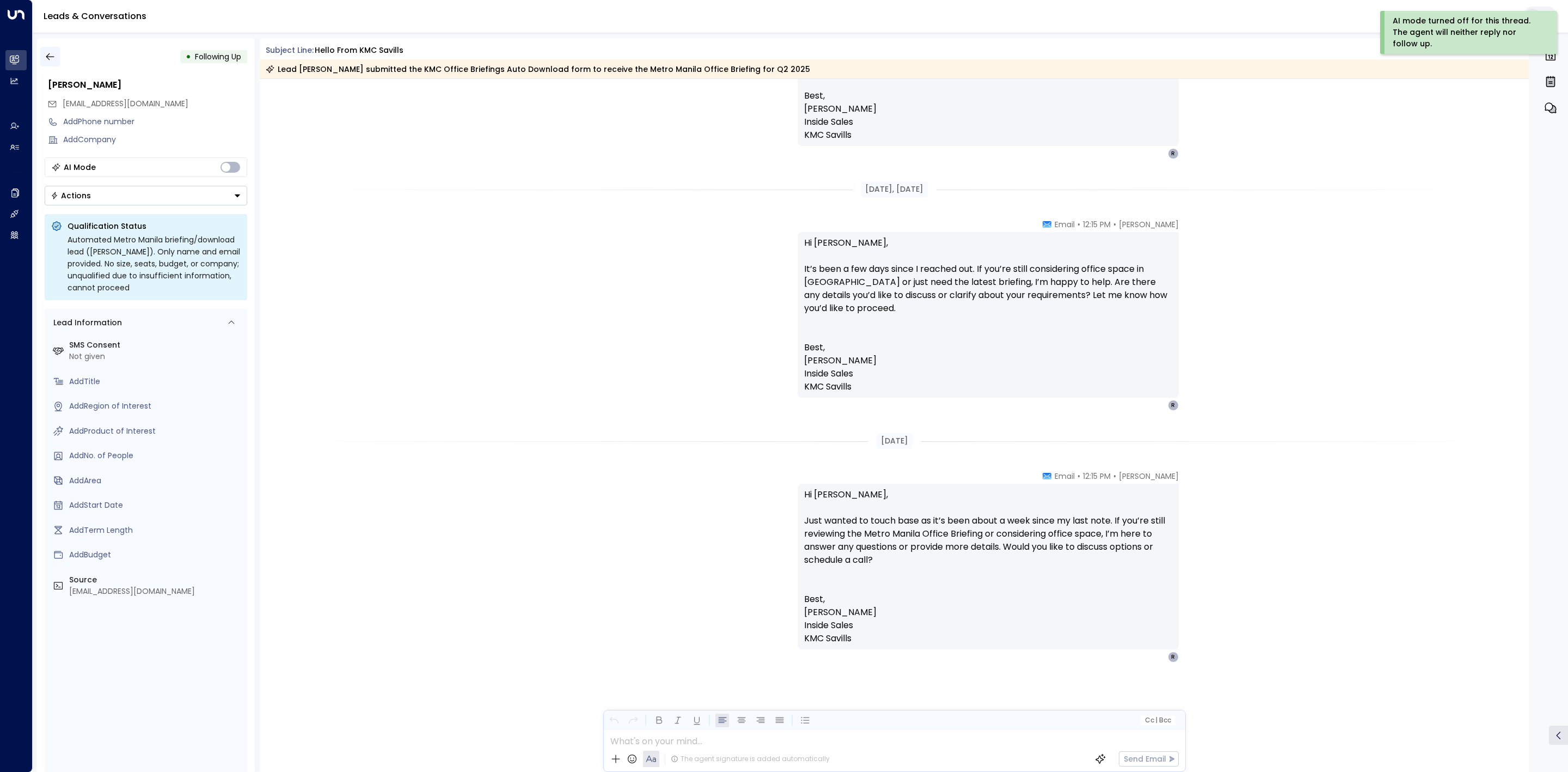
click at [46, 56] on icon "button" at bounding box center [49, 57] width 8 height 7
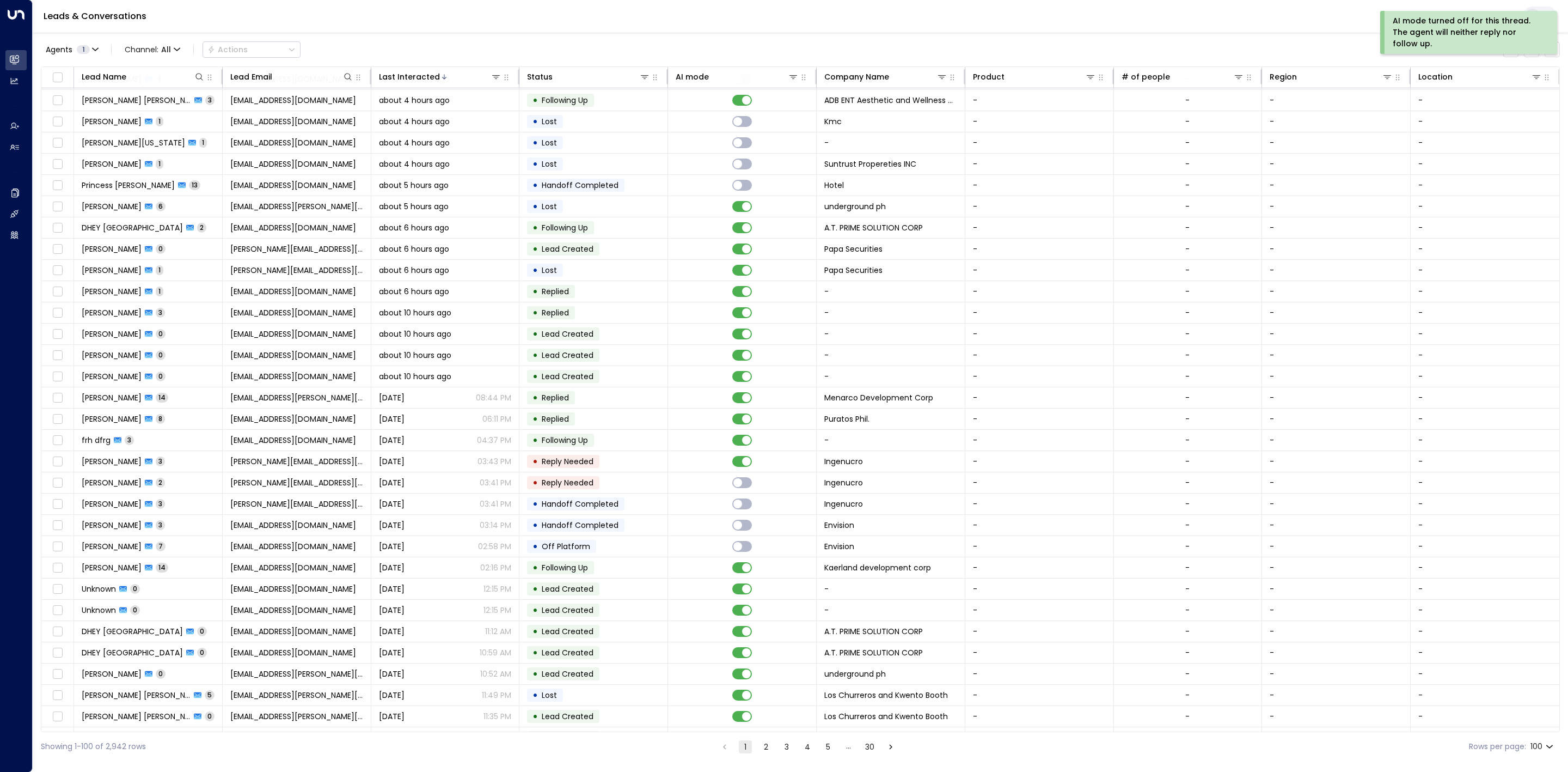
scroll to position [327, 0]
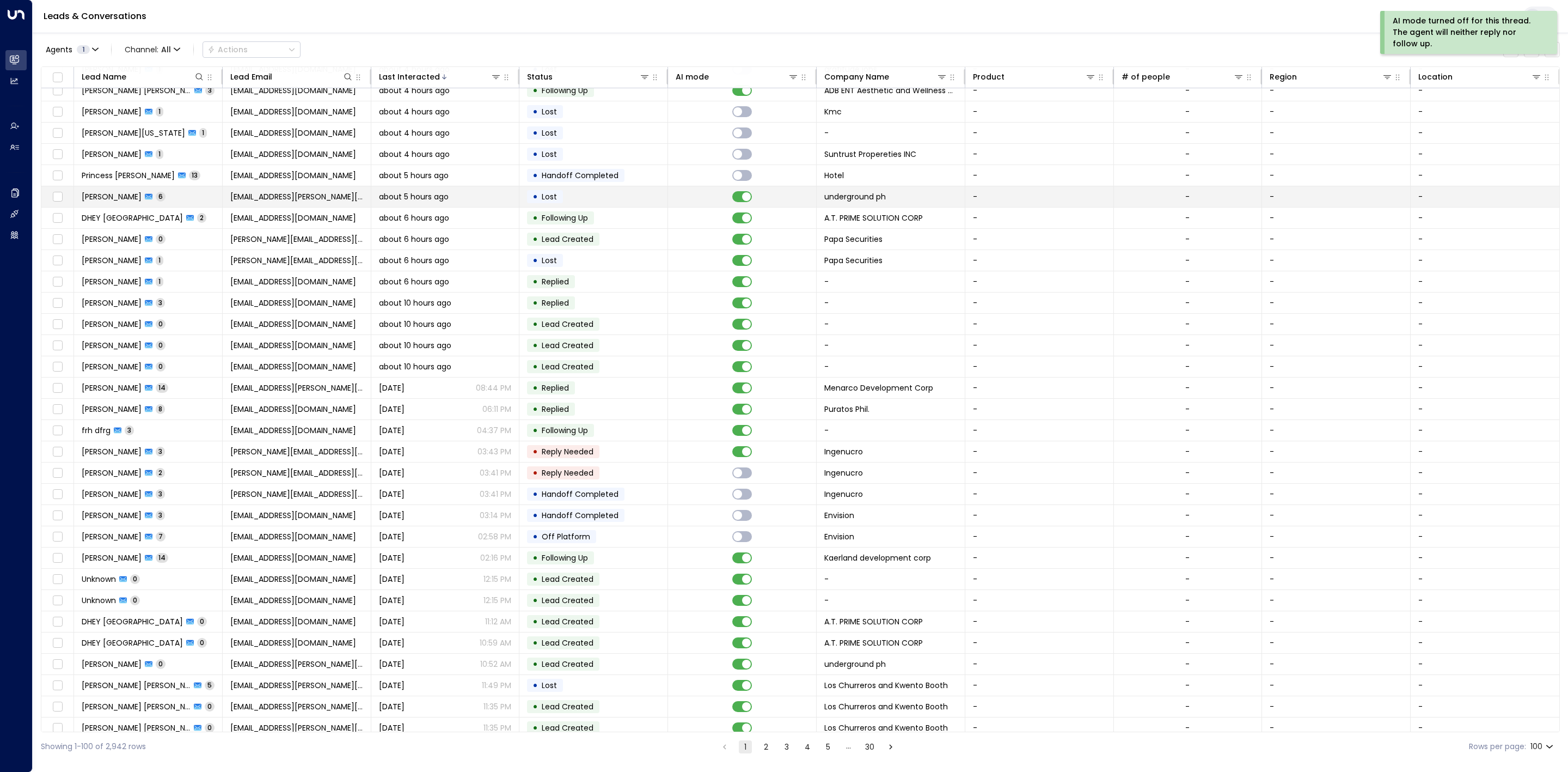
click at [693, 203] on td at bounding box center [742, 196] width 148 height 21
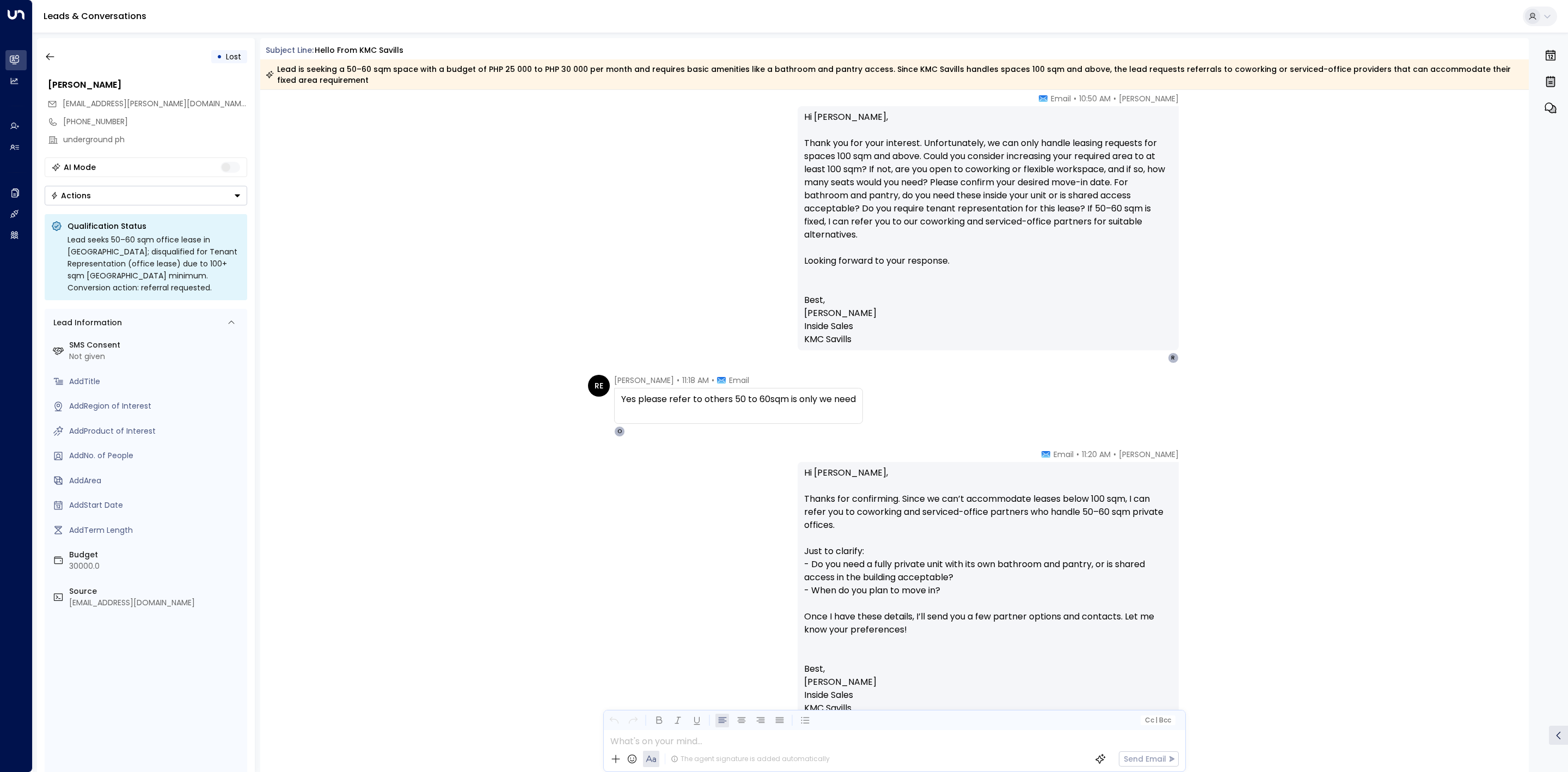
scroll to position [1573, 0]
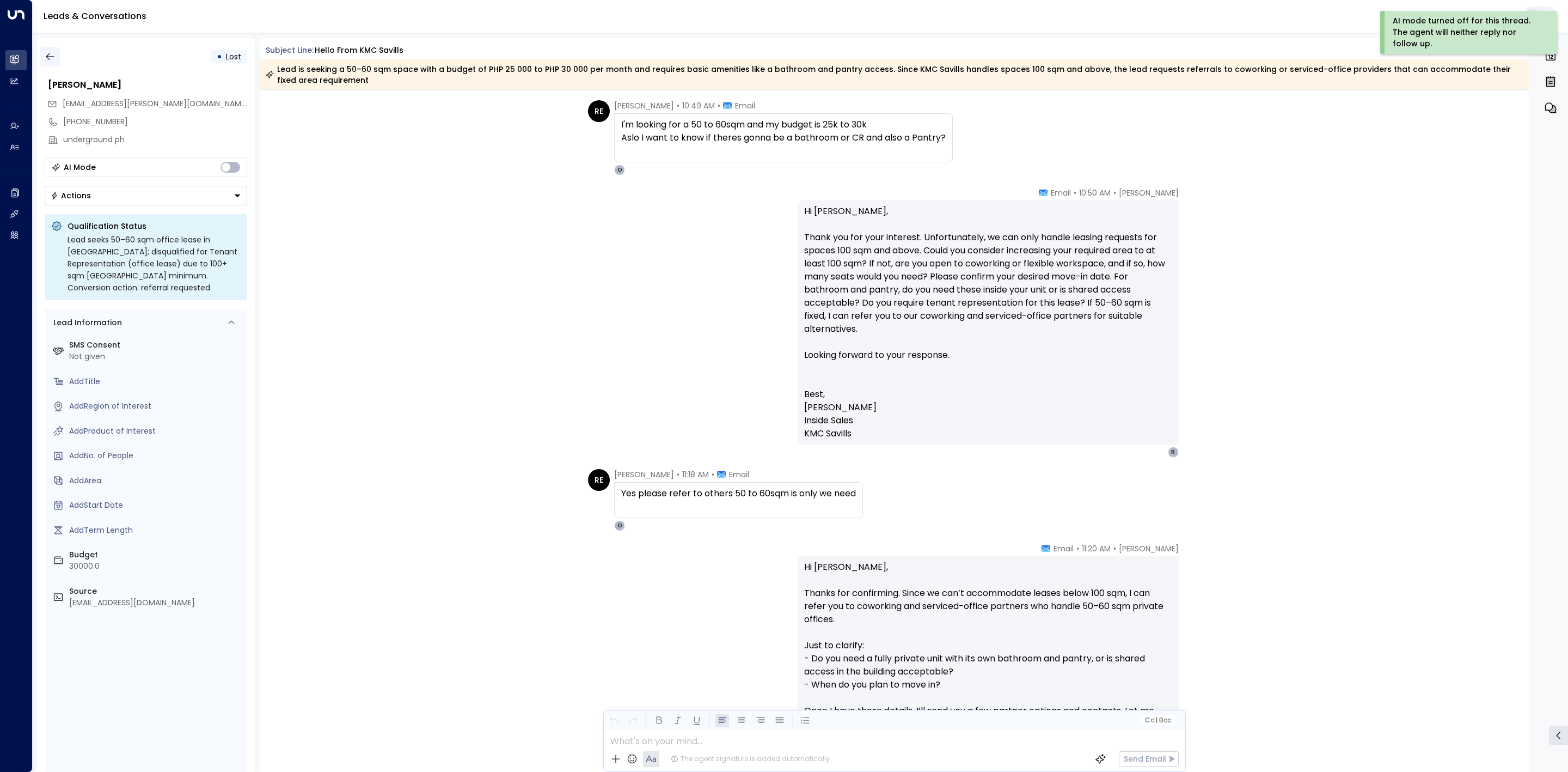
click at [59, 65] on button "button" at bounding box center [49, 57] width 20 height 20
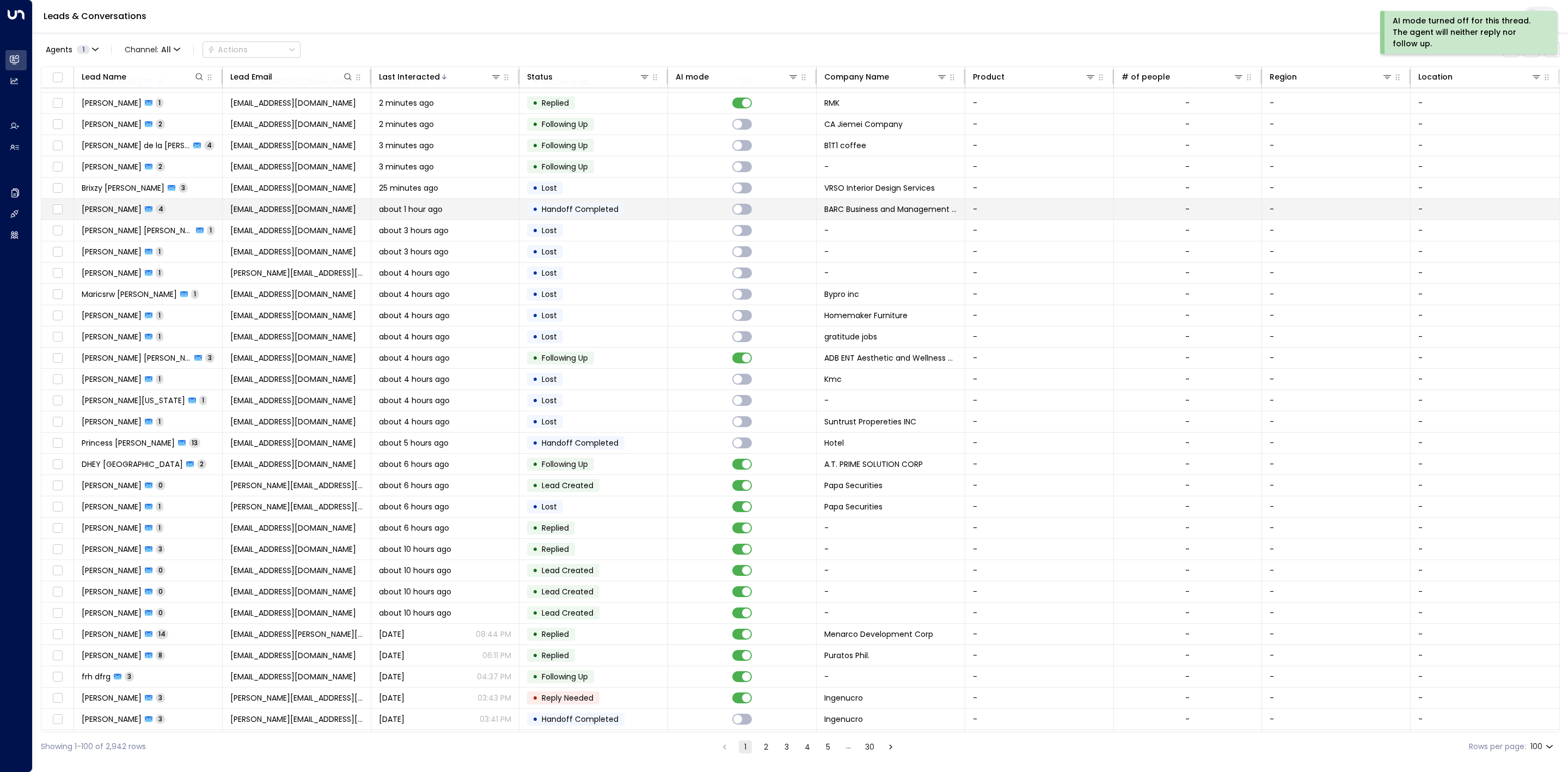
scroll to position [81, 0]
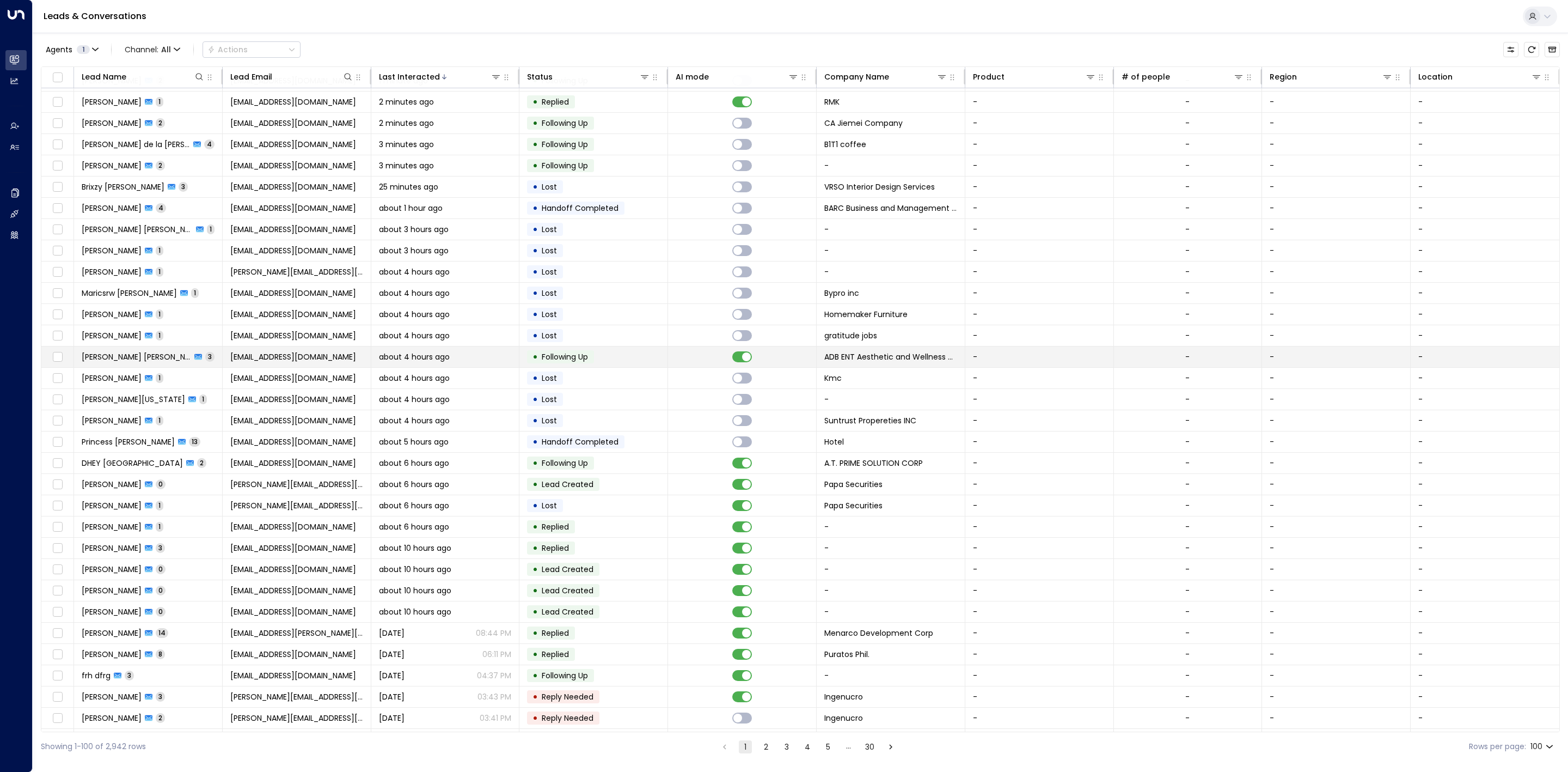
click at [673, 360] on td at bounding box center [742, 357] width 148 height 21
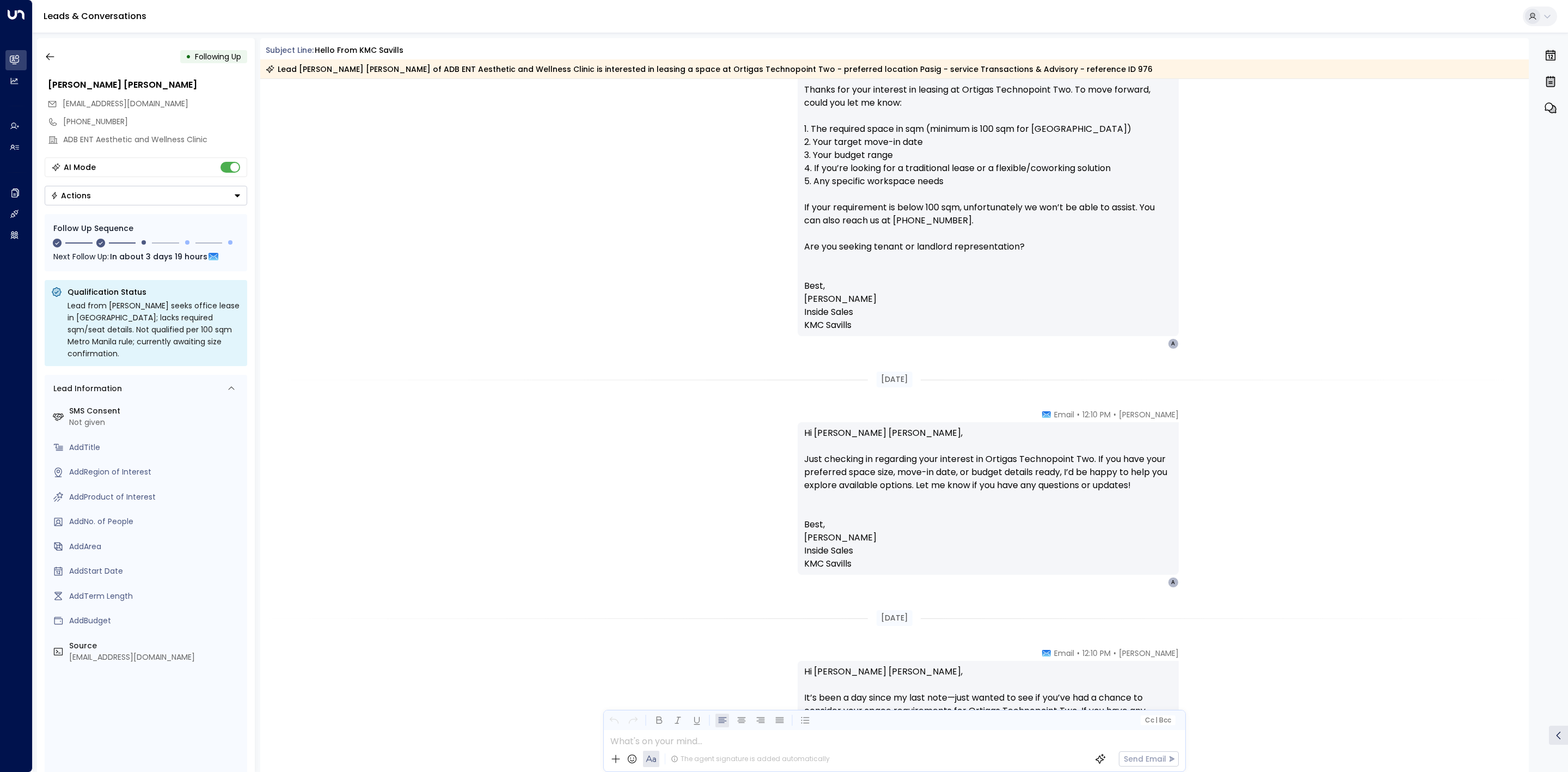
scroll to position [1239, 0]
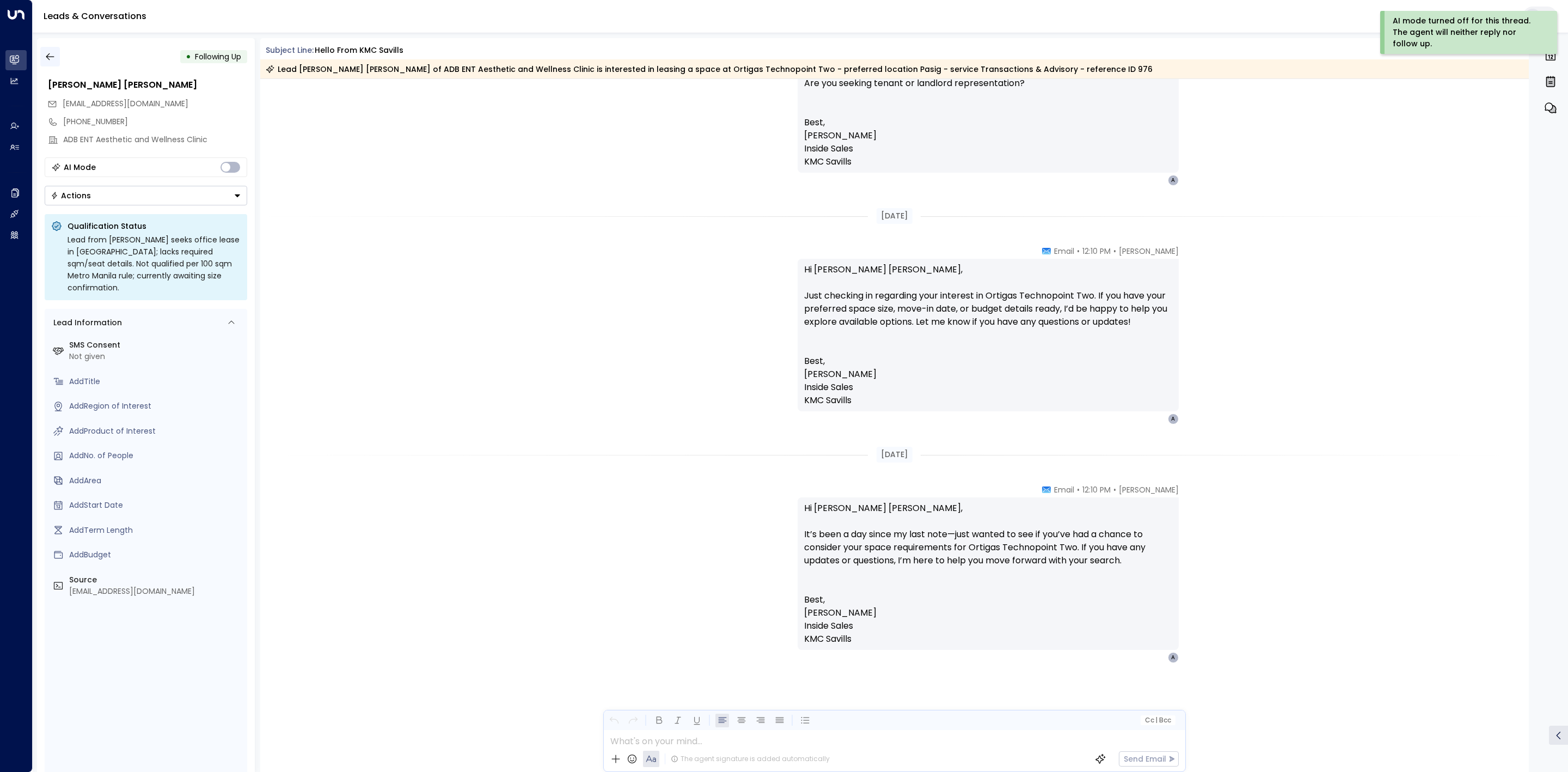
click at [53, 56] on icon "button" at bounding box center [50, 57] width 11 height 11
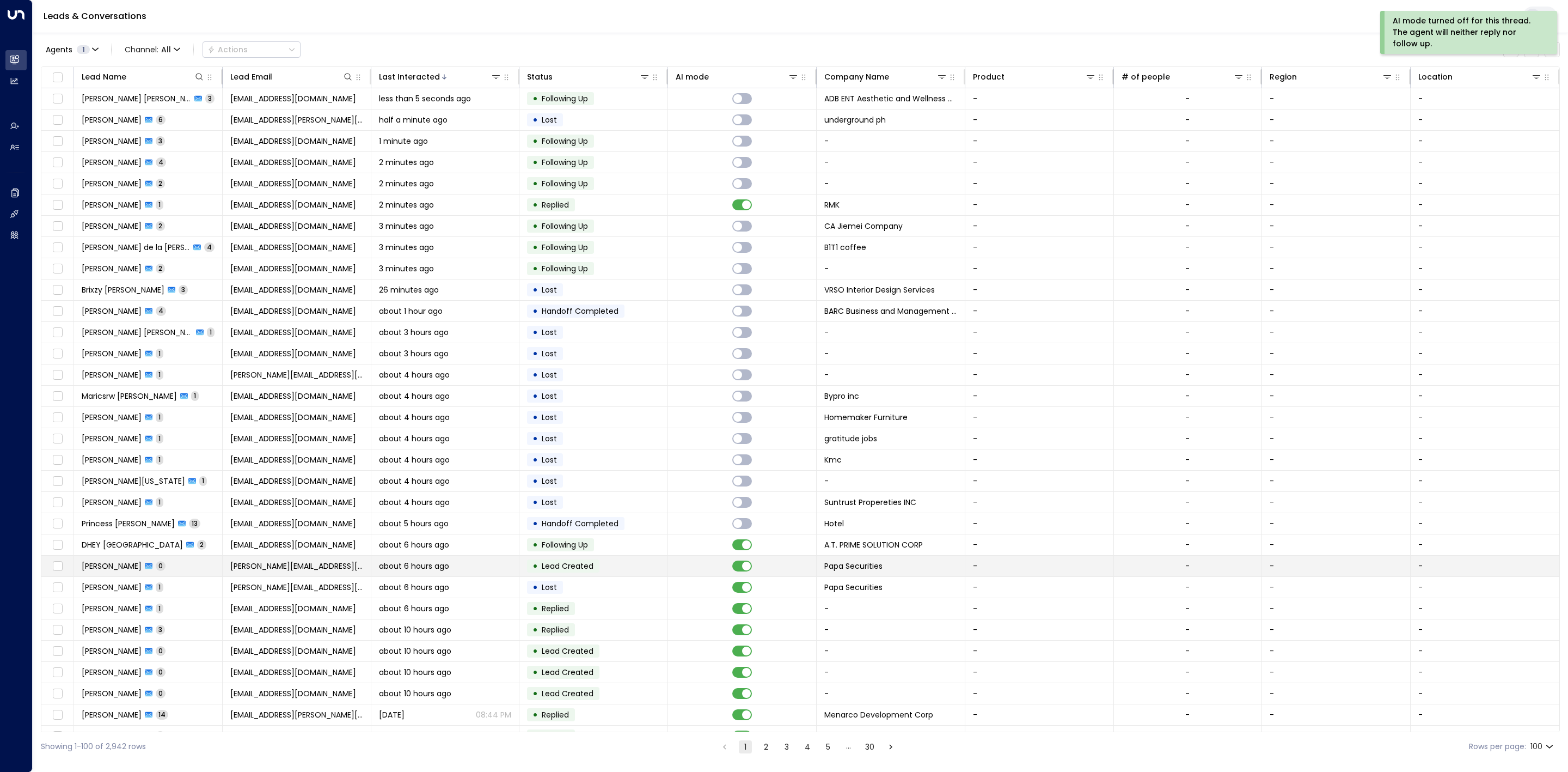
scroll to position [245, 0]
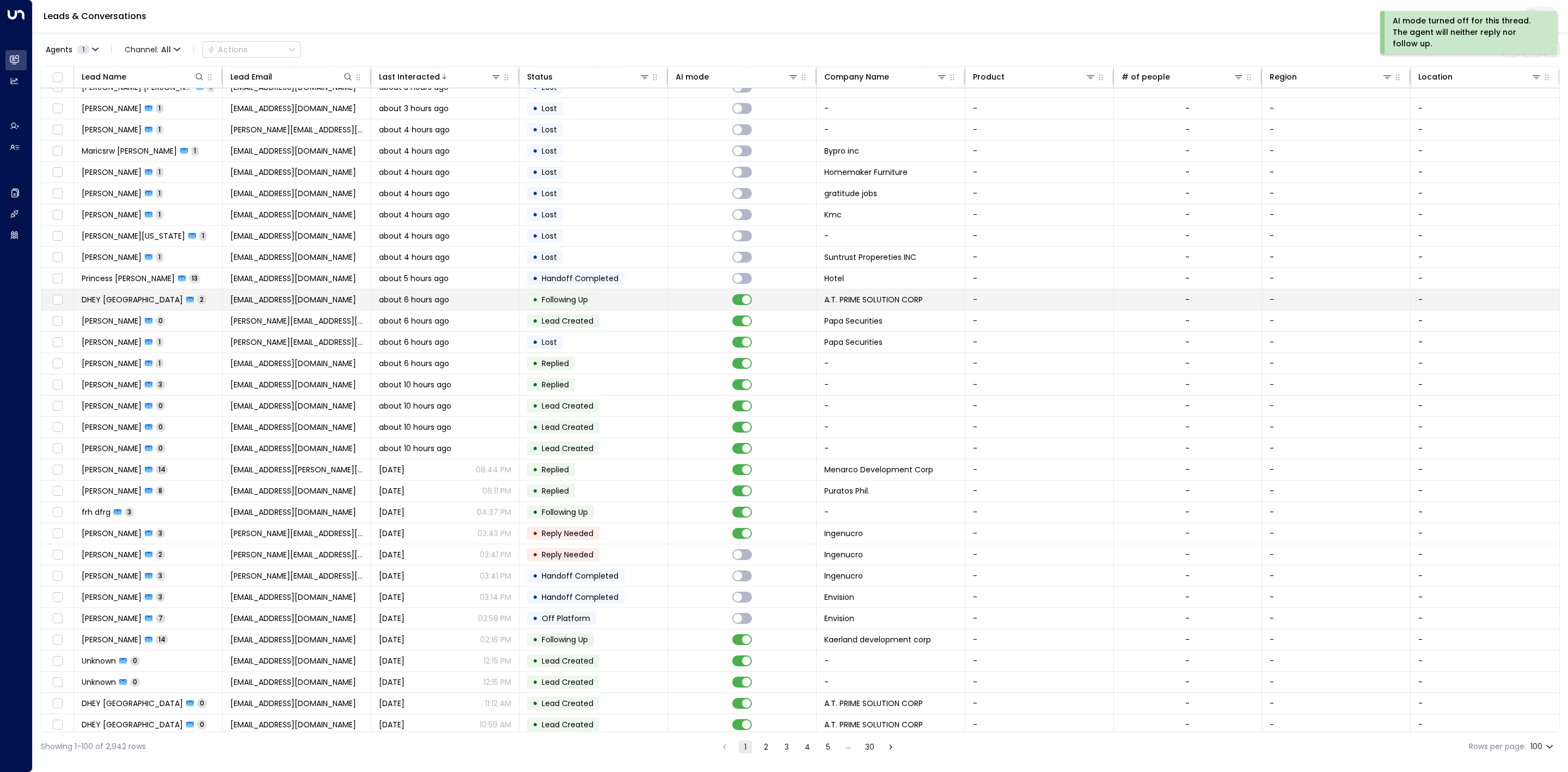
click at [688, 306] on td at bounding box center [742, 299] width 148 height 21
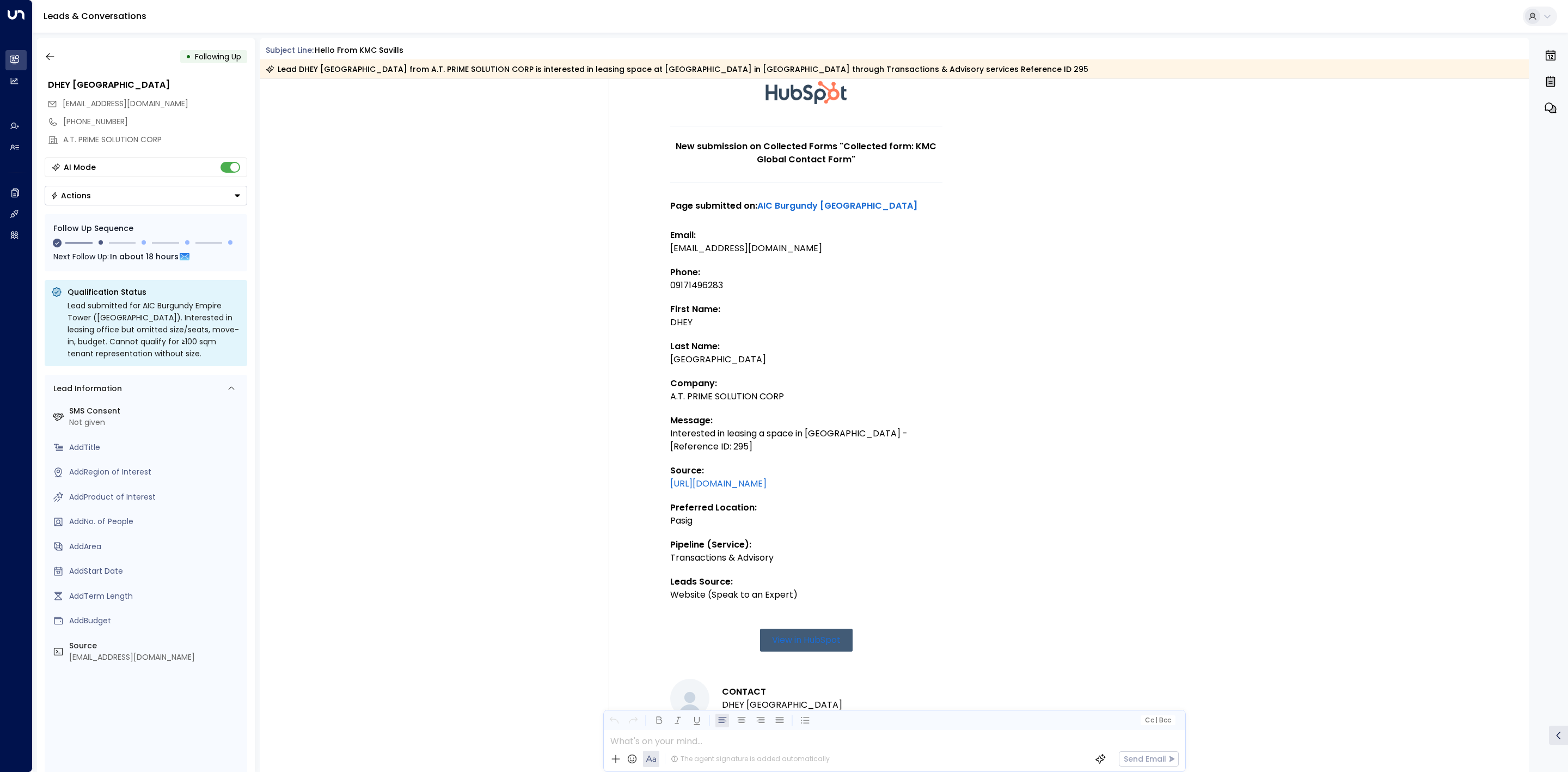
scroll to position [89, 0]
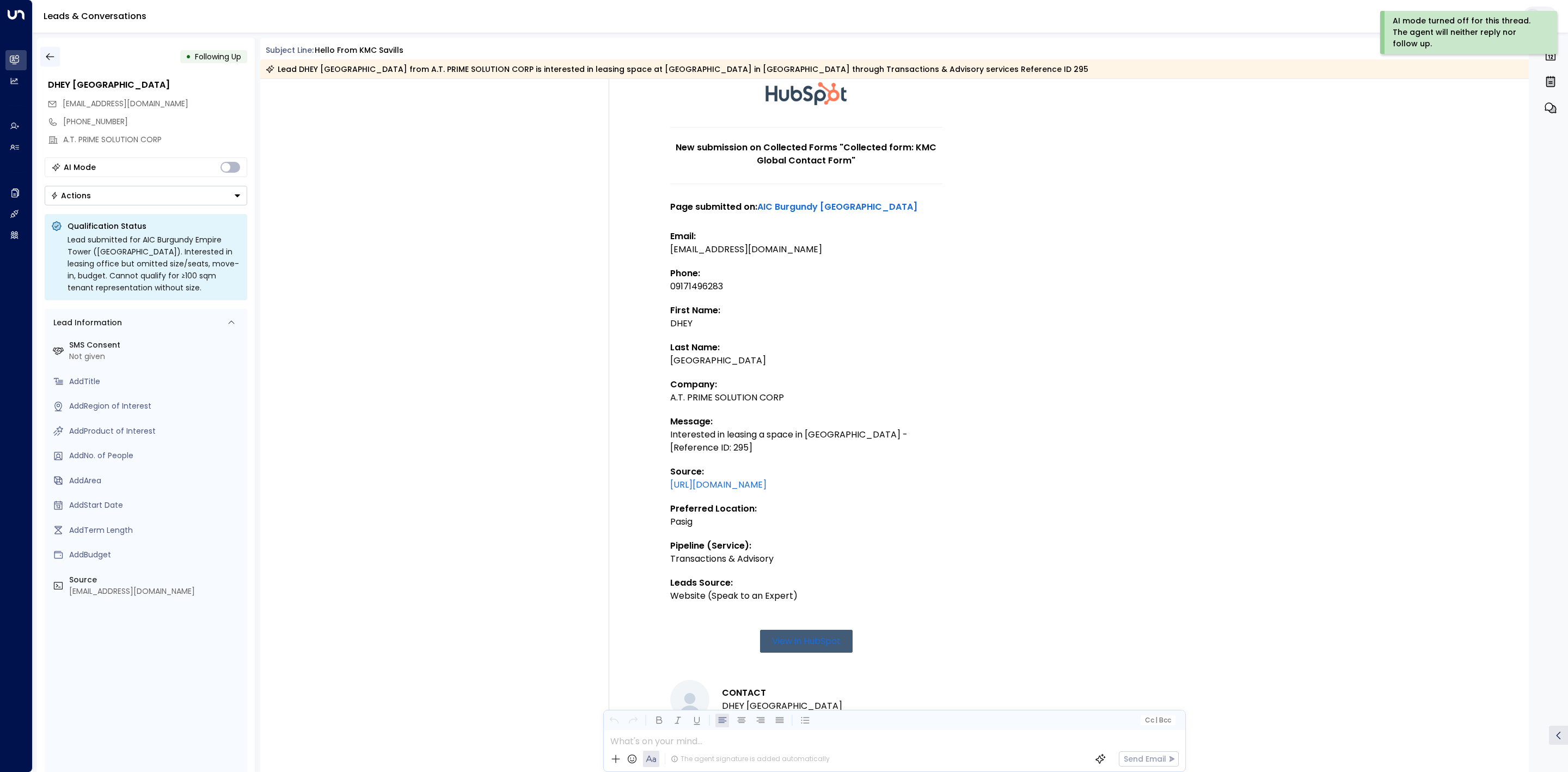
click at [48, 62] on button "button" at bounding box center [49, 57] width 20 height 20
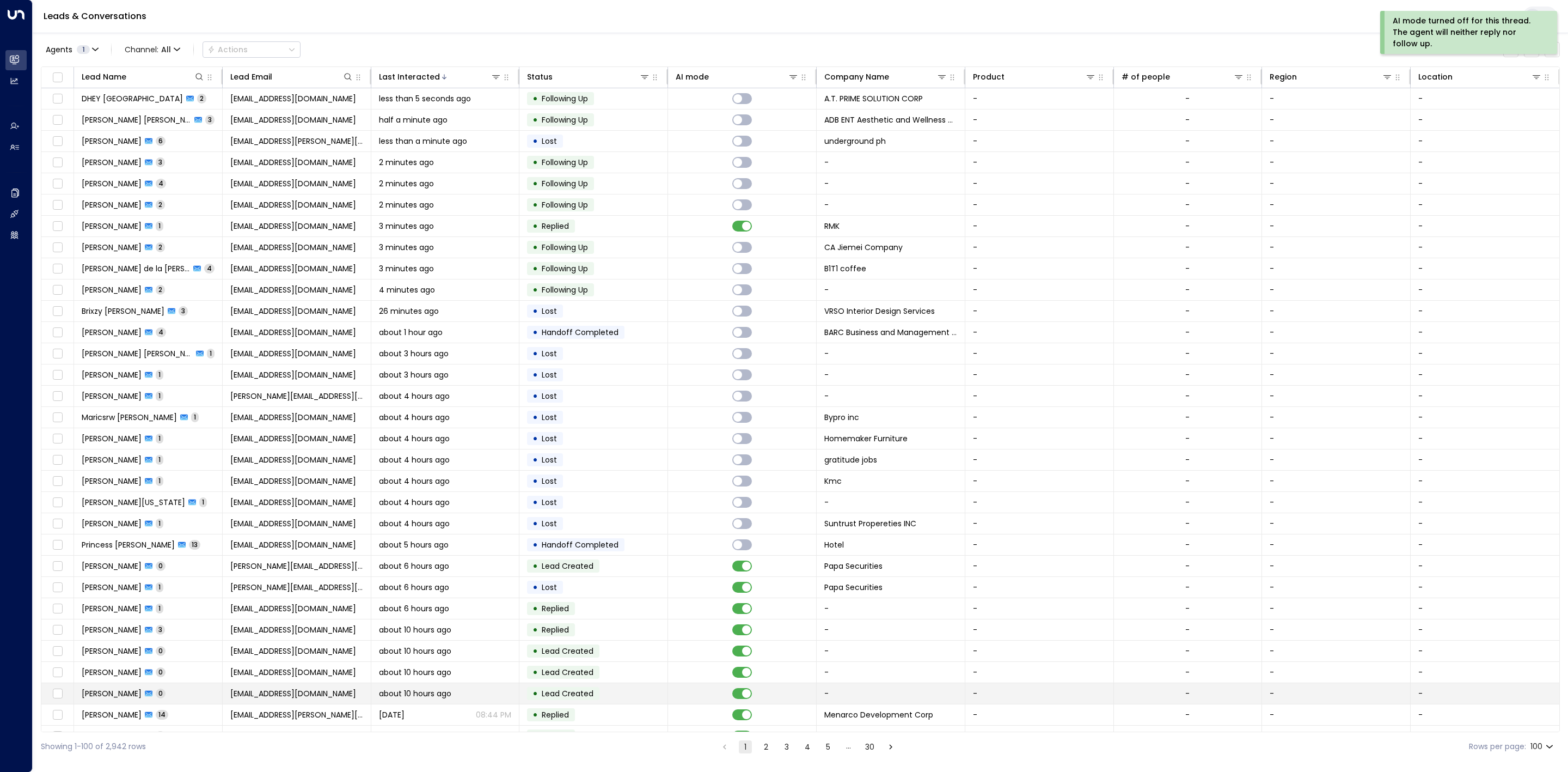
scroll to position [245, 0]
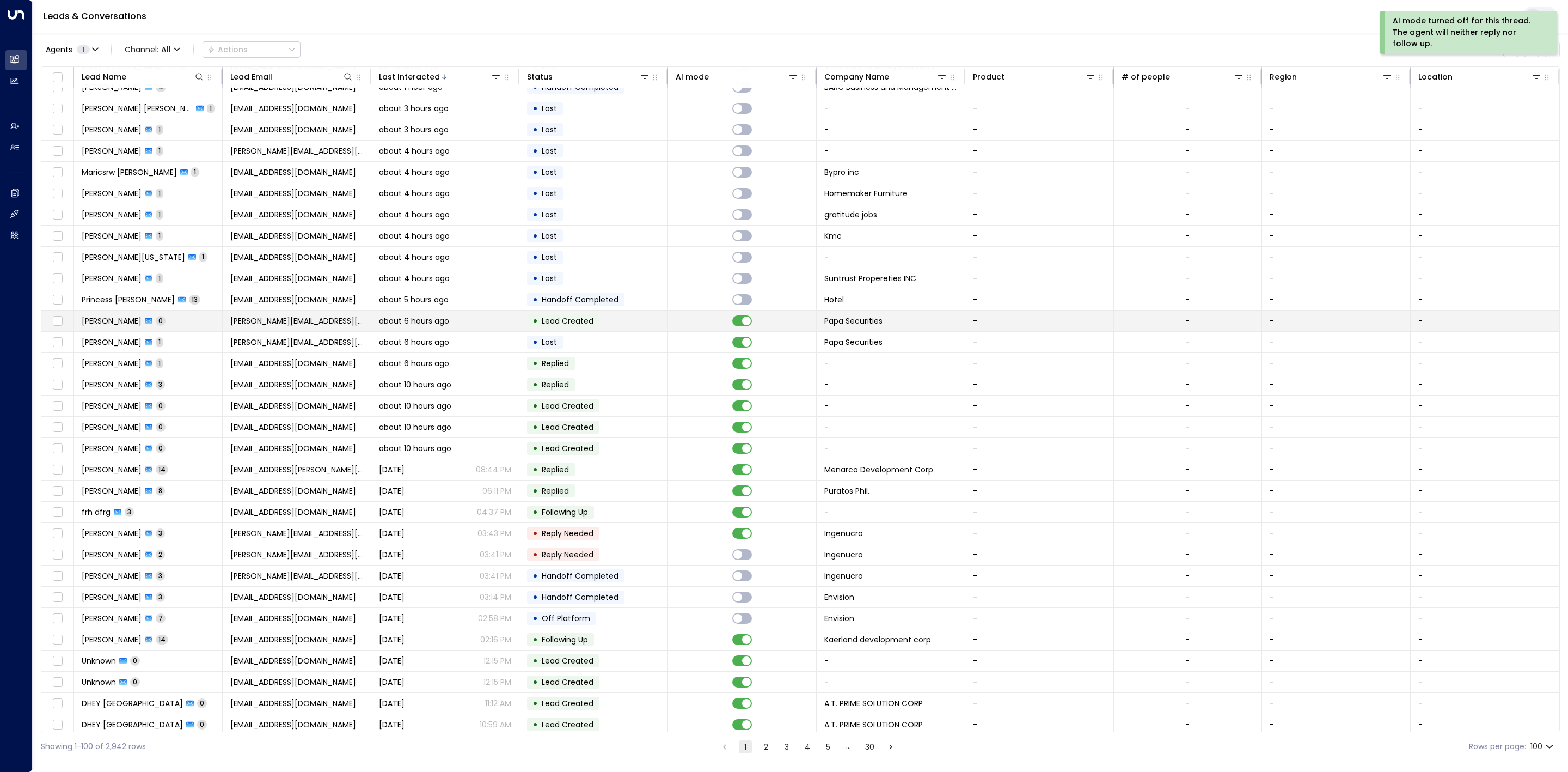
click at [666, 323] on td "• Lead Created" at bounding box center [594, 321] width 148 height 21
